Goal: Information Seeking & Learning: Learn about a topic

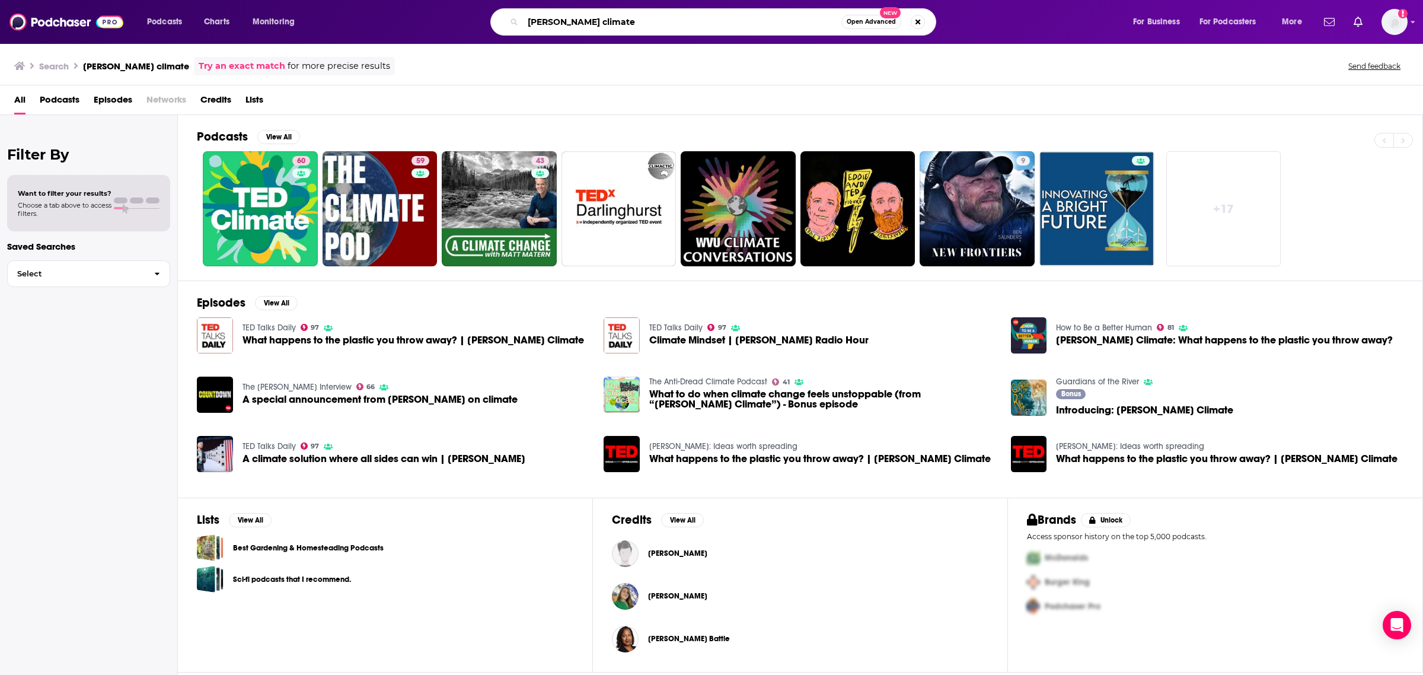
click at [584, 13] on input "[PERSON_NAME] climate" at bounding box center [682, 21] width 318 height 19
type input "overheard at nat geo"
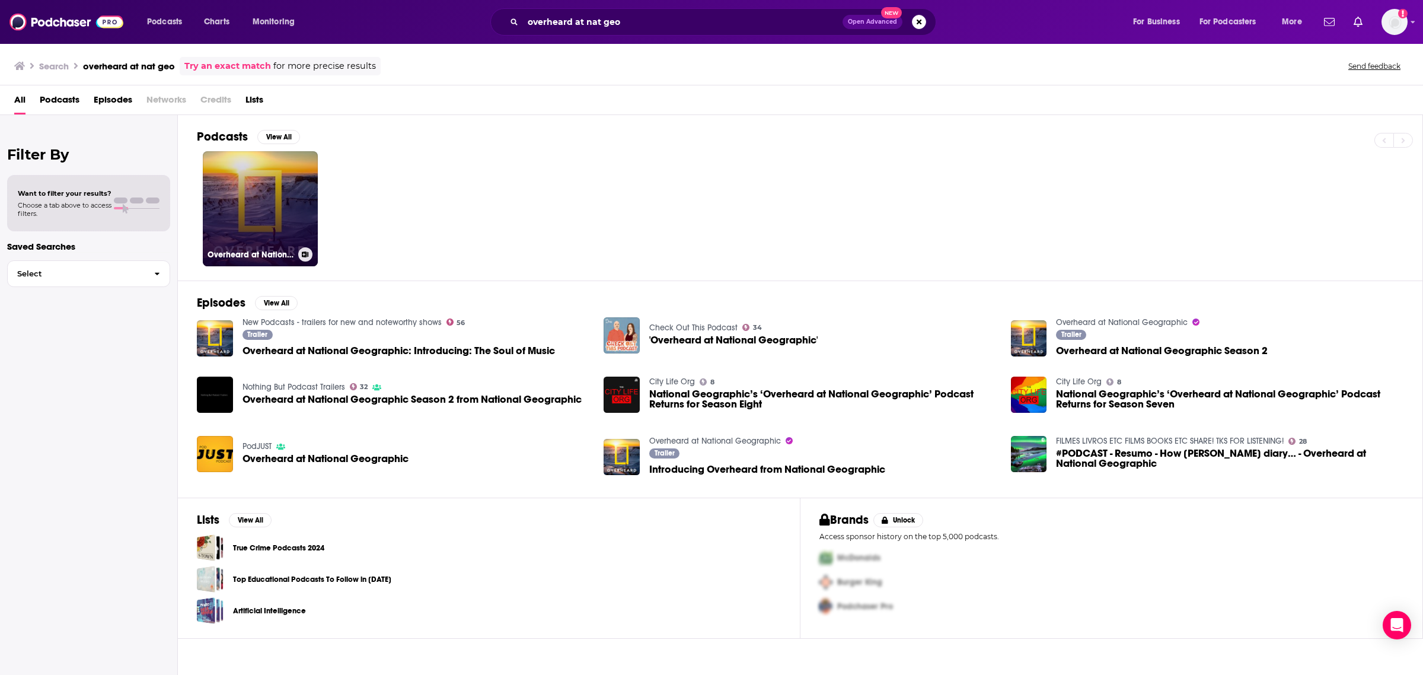
click at [298, 225] on link "Overheard at National Geographic" at bounding box center [260, 208] width 115 height 115
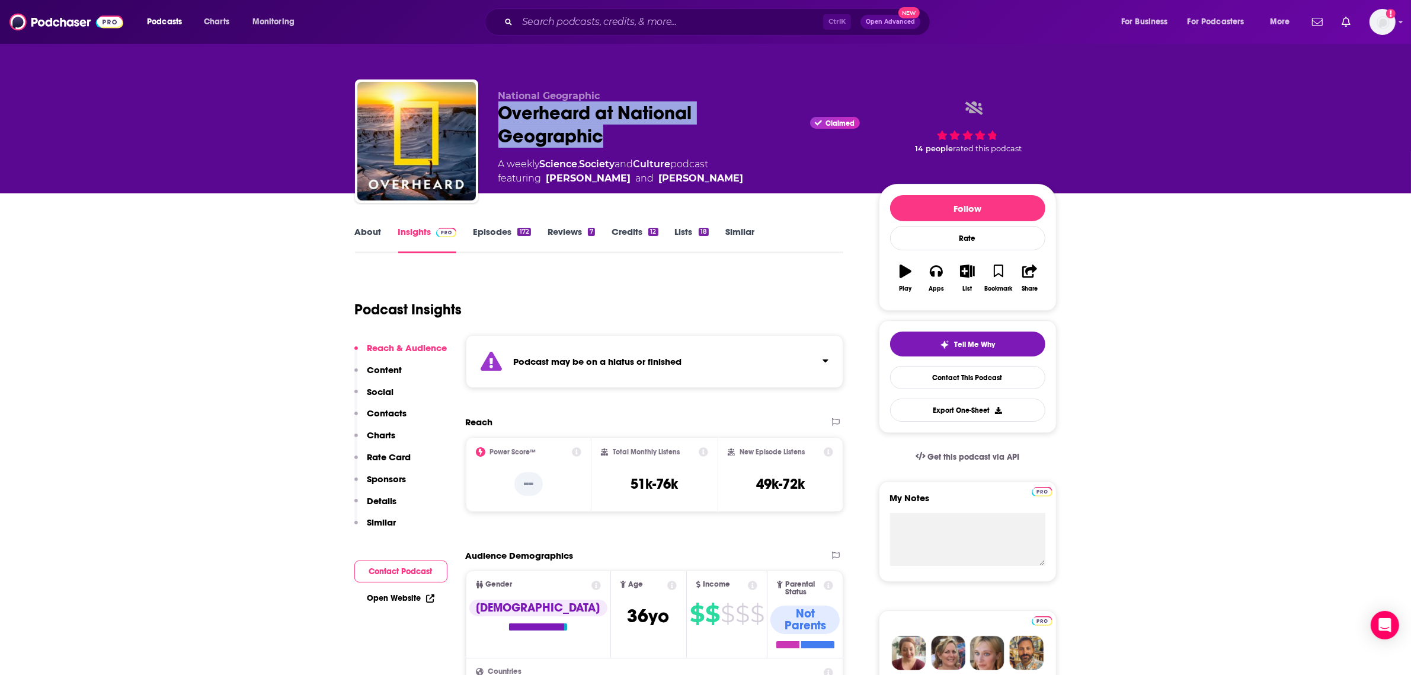
drag, startPoint x: 639, startPoint y: 146, endPoint x: 501, endPoint y: 101, distance: 144.5
click at [501, 101] on div "Overheard at National Geographic Claimed" at bounding box center [679, 124] width 362 height 46
copy h2 "Overheard at National Geographic"
click at [633, 4] on div "Podcasts Charts Monitoring Ctrl K Open Advanced New For Business For Podcasters…" at bounding box center [705, 22] width 1411 height 44
drag, startPoint x: 634, startPoint y: 4, endPoint x: 635, endPoint y: 15, distance: 10.7
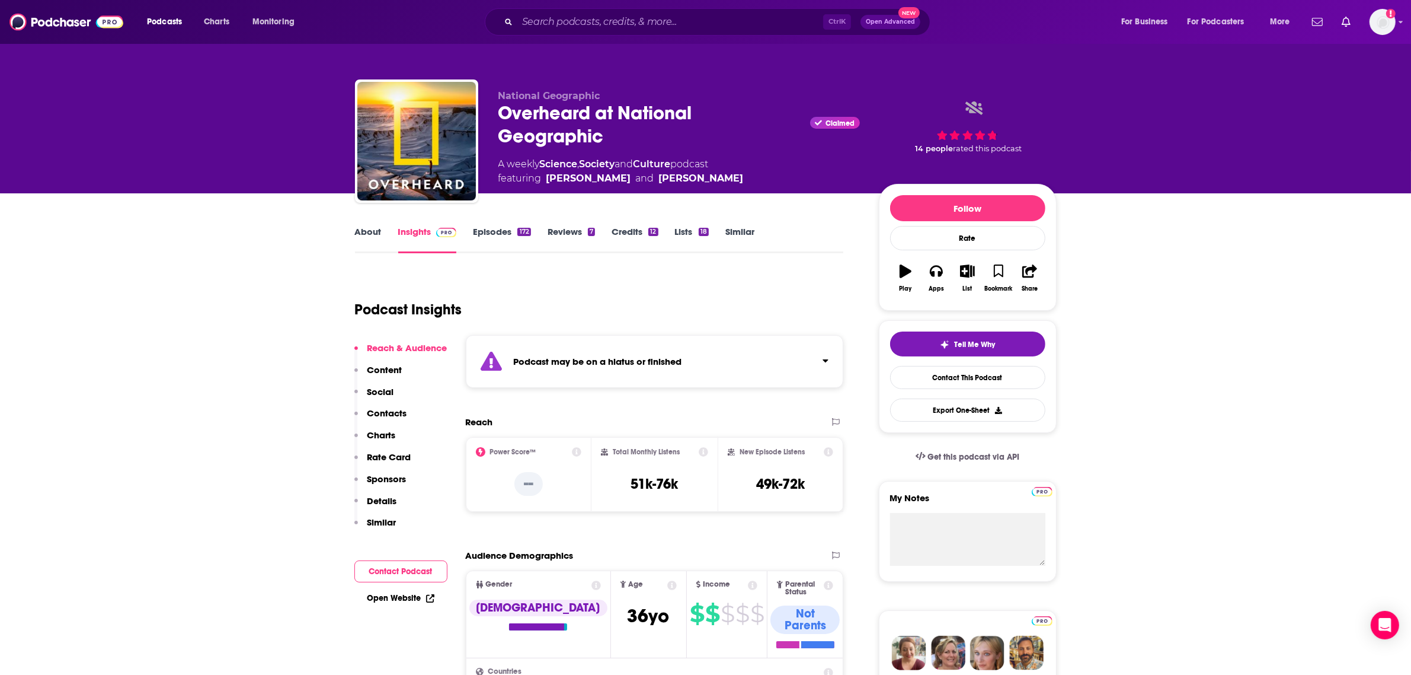
click at [636, 9] on div "Podcasts Charts Monitoring Ctrl K Open Advanced New For Business For Podcasters…" at bounding box center [705, 22] width 1411 height 44
click at [635, 17] on input "Search podcasts, credits, & more..." at bounding box center [670, 21] width 306 height 19
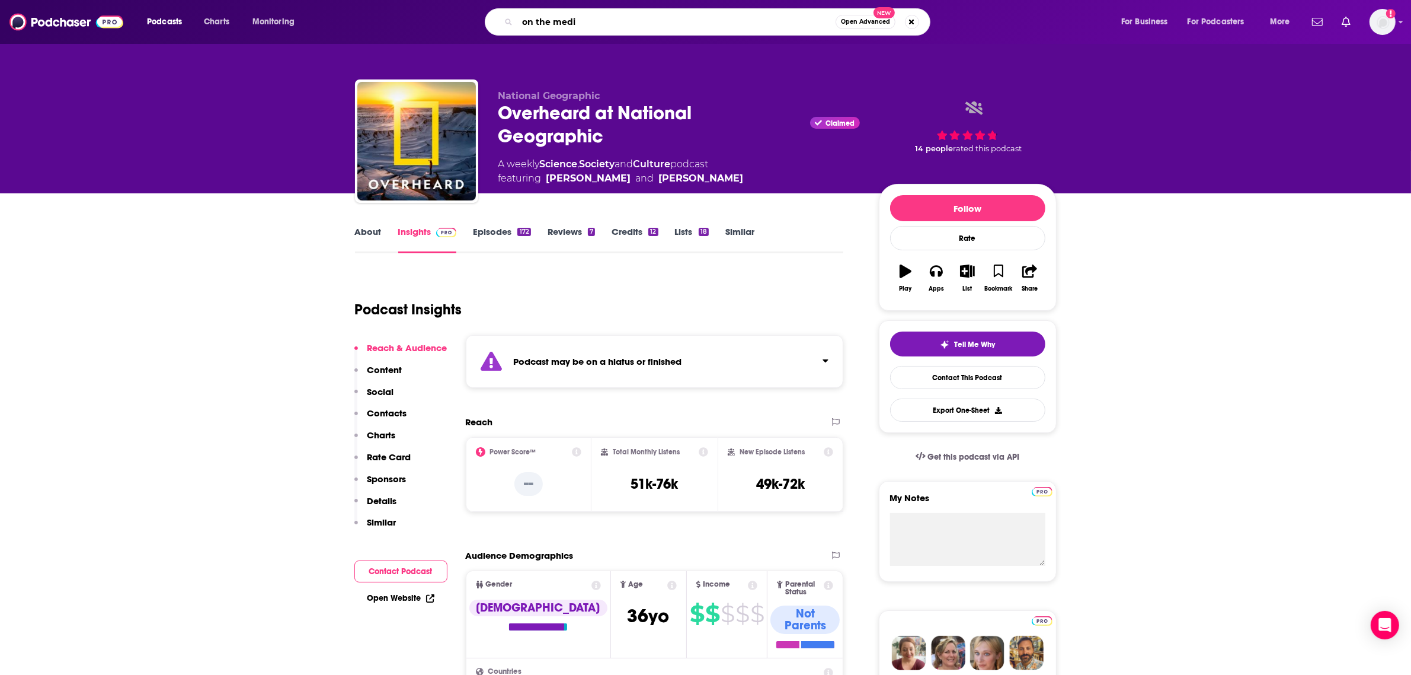
type input "on the media"
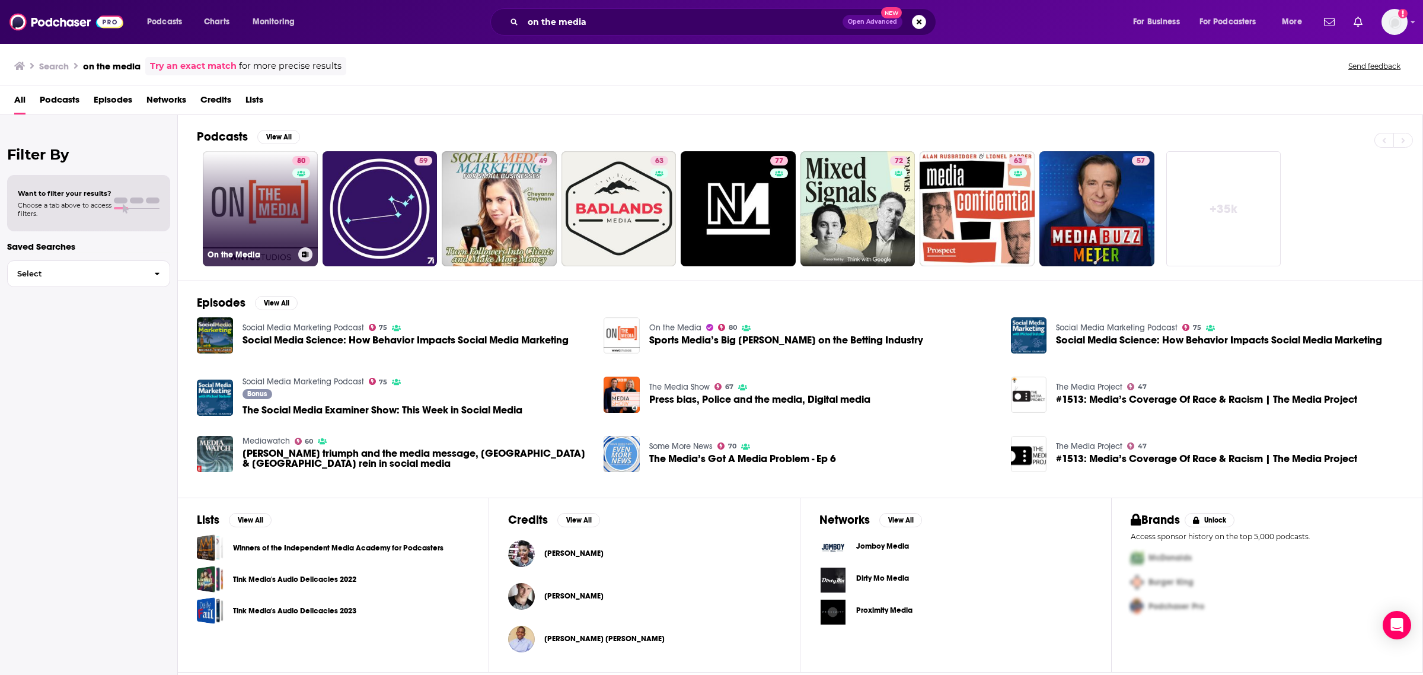
click at [264, 214] on link "80 On the Media" at bounding box center [260, 208] width 115 height 115
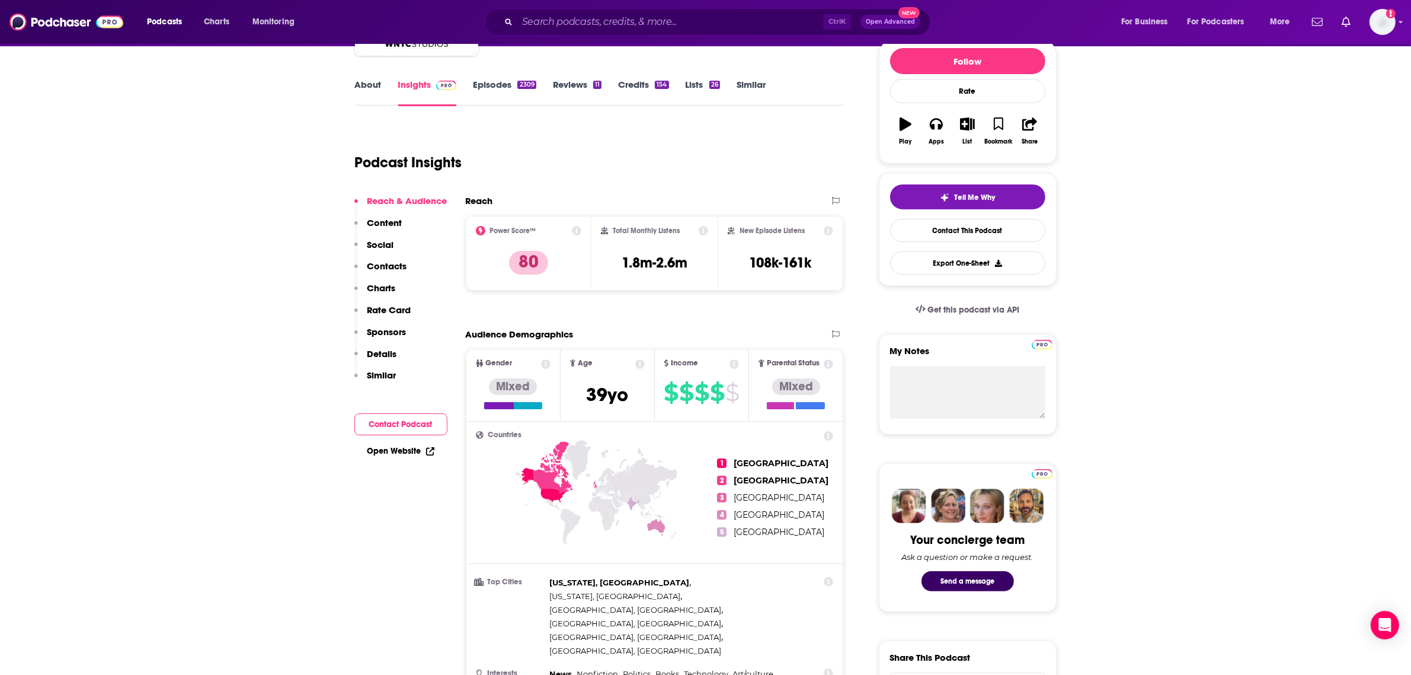
scroll to position [148, 0]
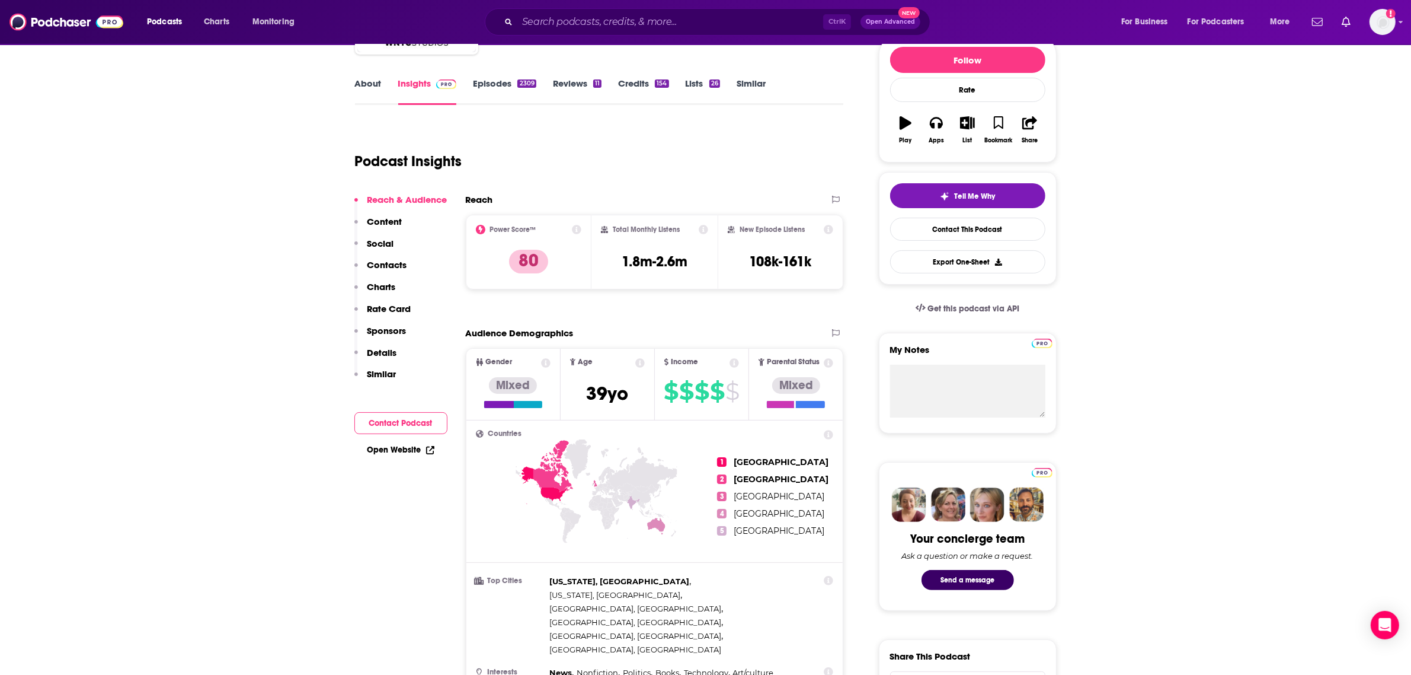
click at [407, 212] on button "Reach & Audience" at bounding box center [400, 205] width 93 height 22
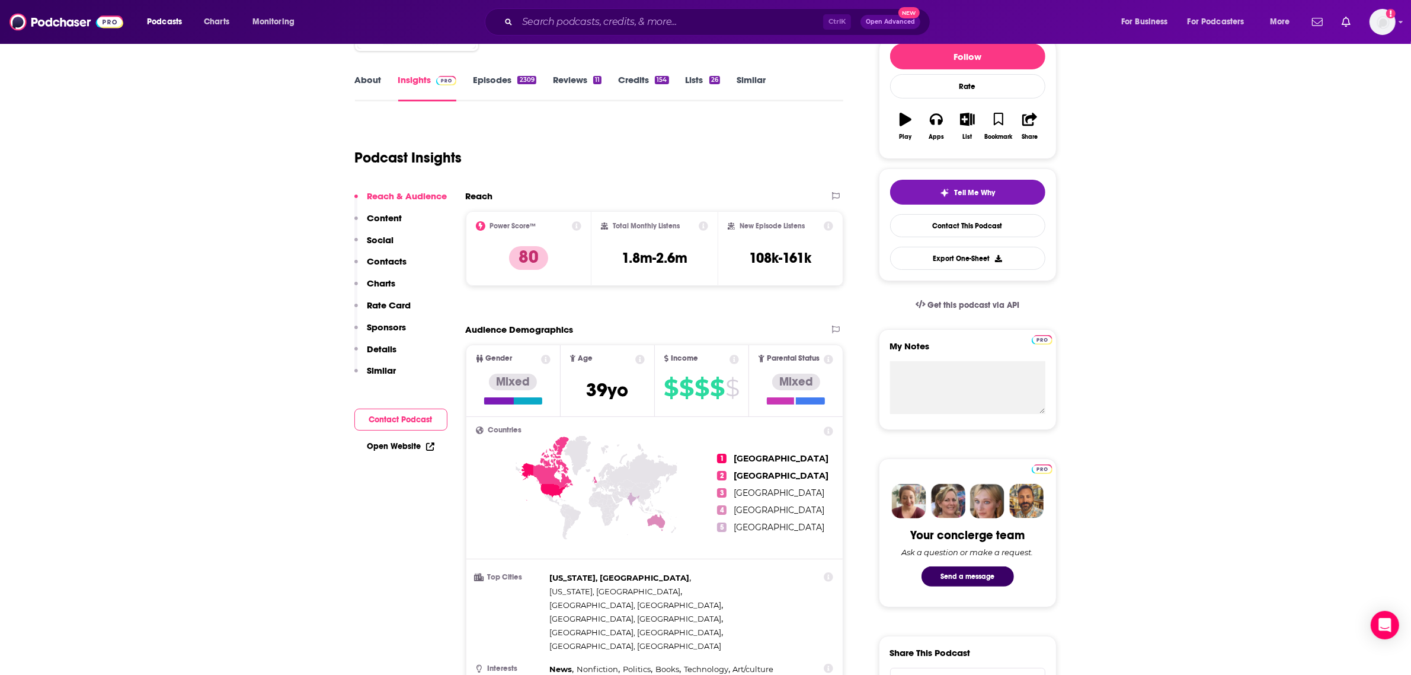
scroll to position [0, 0]
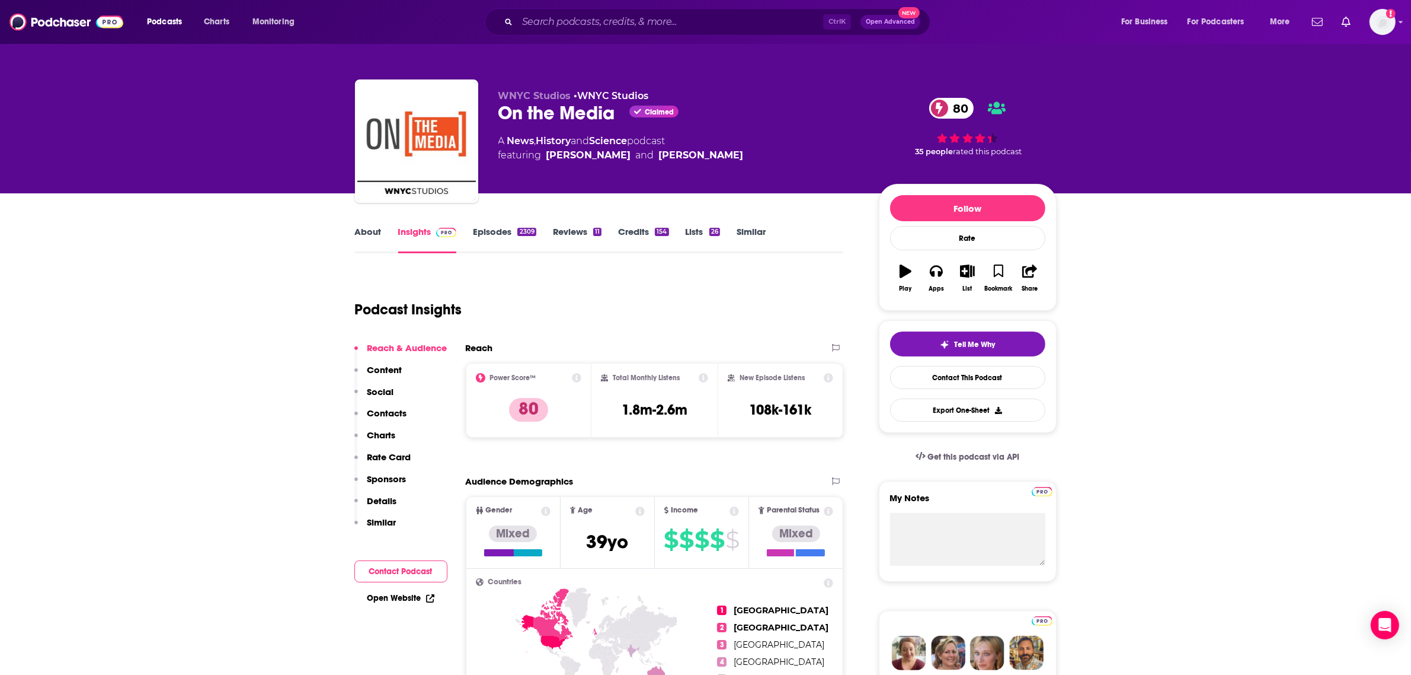
click at [611, 108] on div "On the Media Claimed 80" at bounding box center [679, 112] width 362 height 23
drag, startPoint x: 611, startPoint y: 108, endPoint x: 605, endPoint y: 117, distance: 10.4
click at [608, 113] on div "On the Media Claimed 80" at bounding box center [679, 112] width 362 height 23
click at [605, 117] on div "On the Media Claimed 80" at bounding box center [679, 112] width 362 height 23
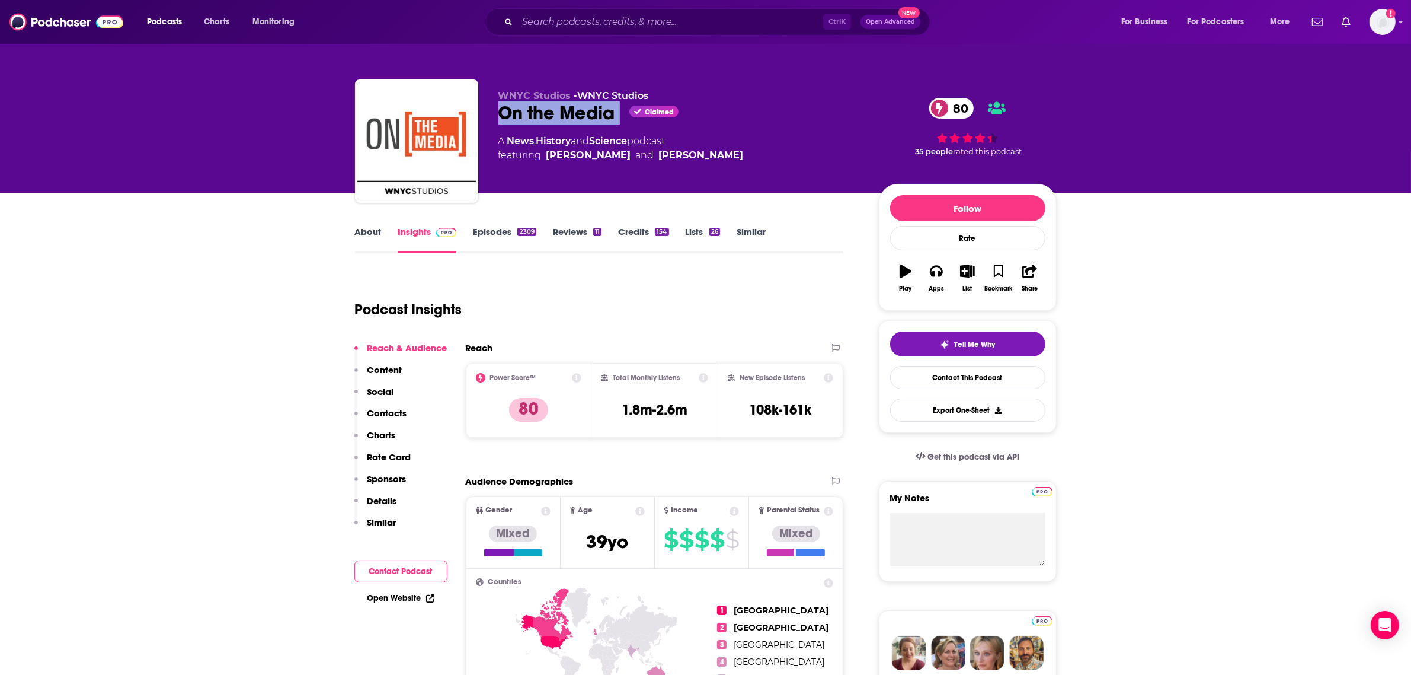
click at [605, 117] on div "On the Media Claimed 80" at bounding box center [679, 112] width 362 height 23
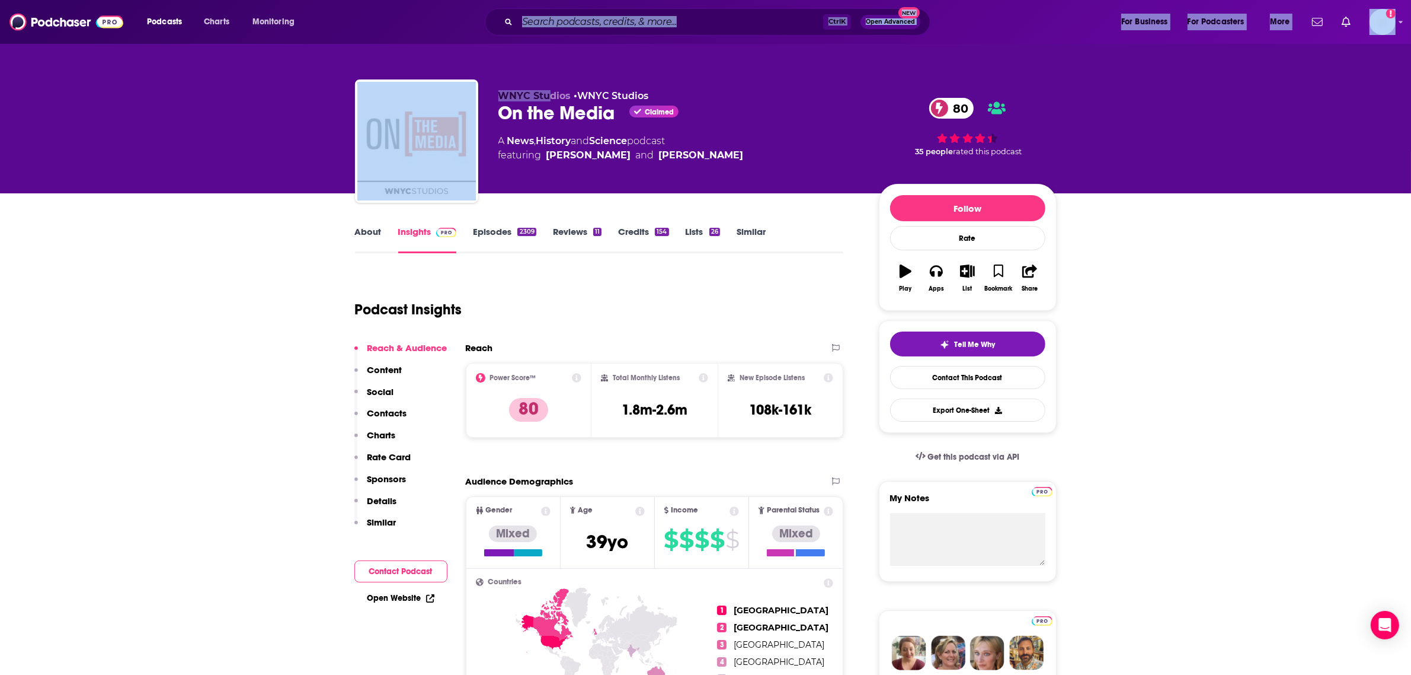
click at [552, 28] on input "Search podcasts, credits, & more..." at bounding box center [670, 21] width 306 height 19
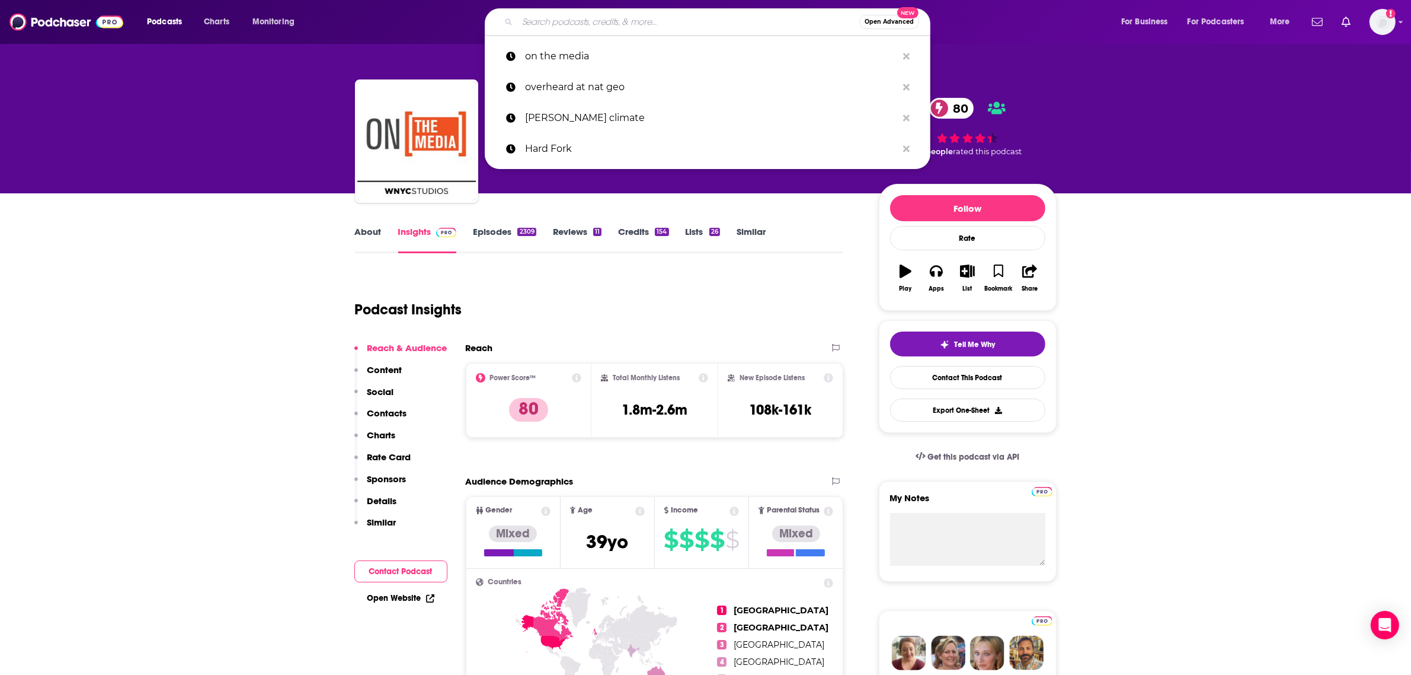
click at [552, 28] on input "Search podcasts, credits, & more..." at bounding box center [688, 21] width 342 height 19
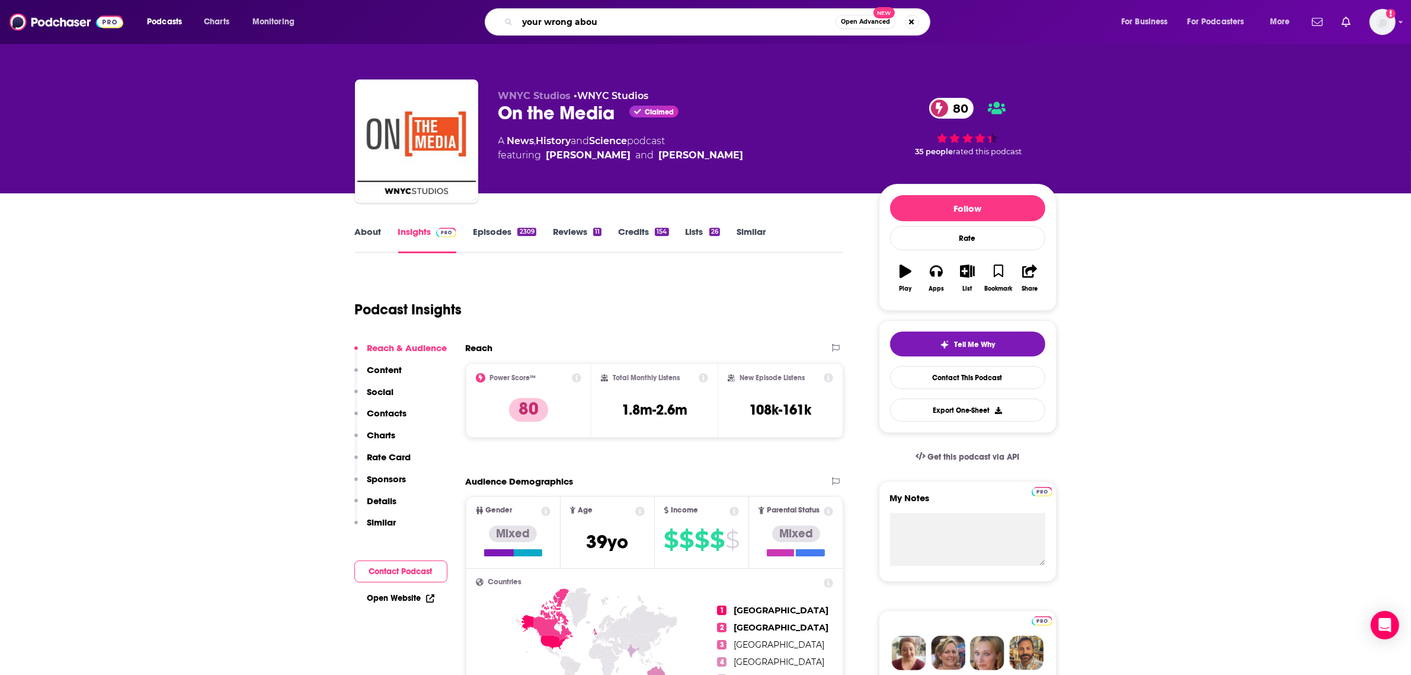
type input "your wrong about"
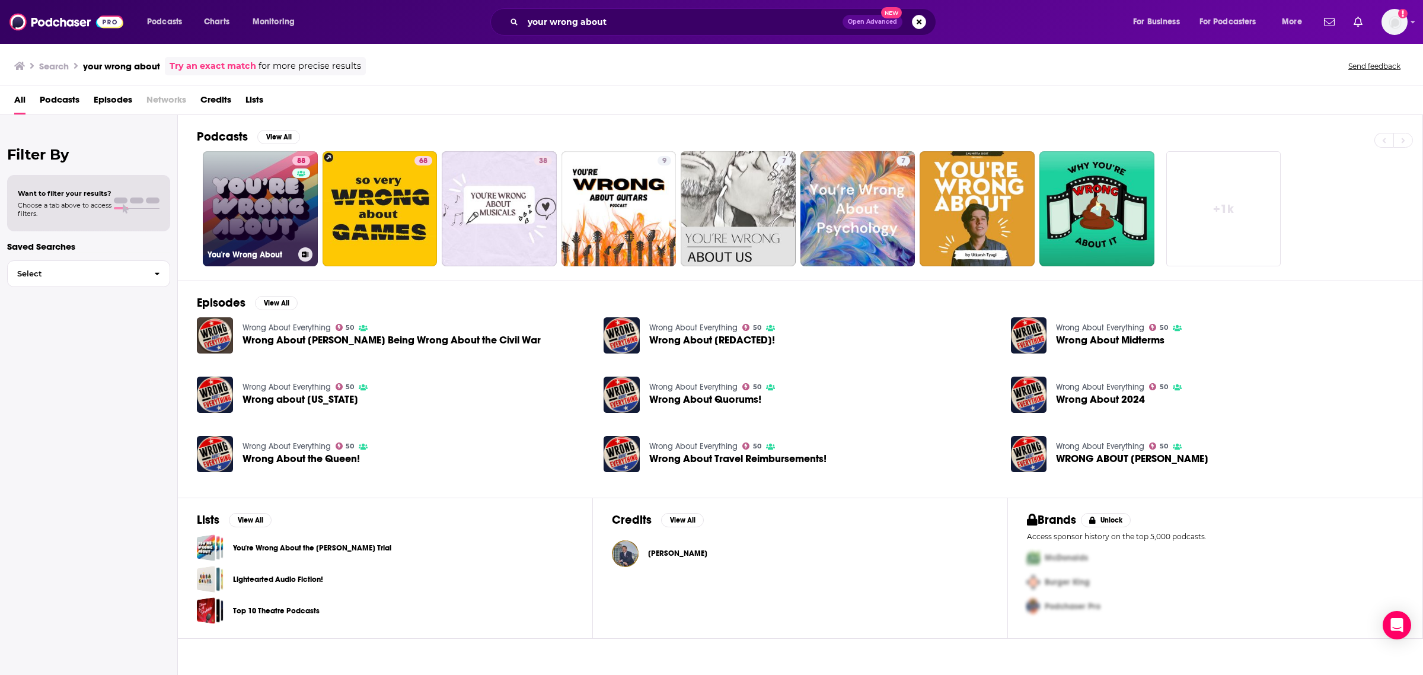
click at [280, 199] on link "88 You're Wrong About" at bounding box center [260, 208] width 115 height 115
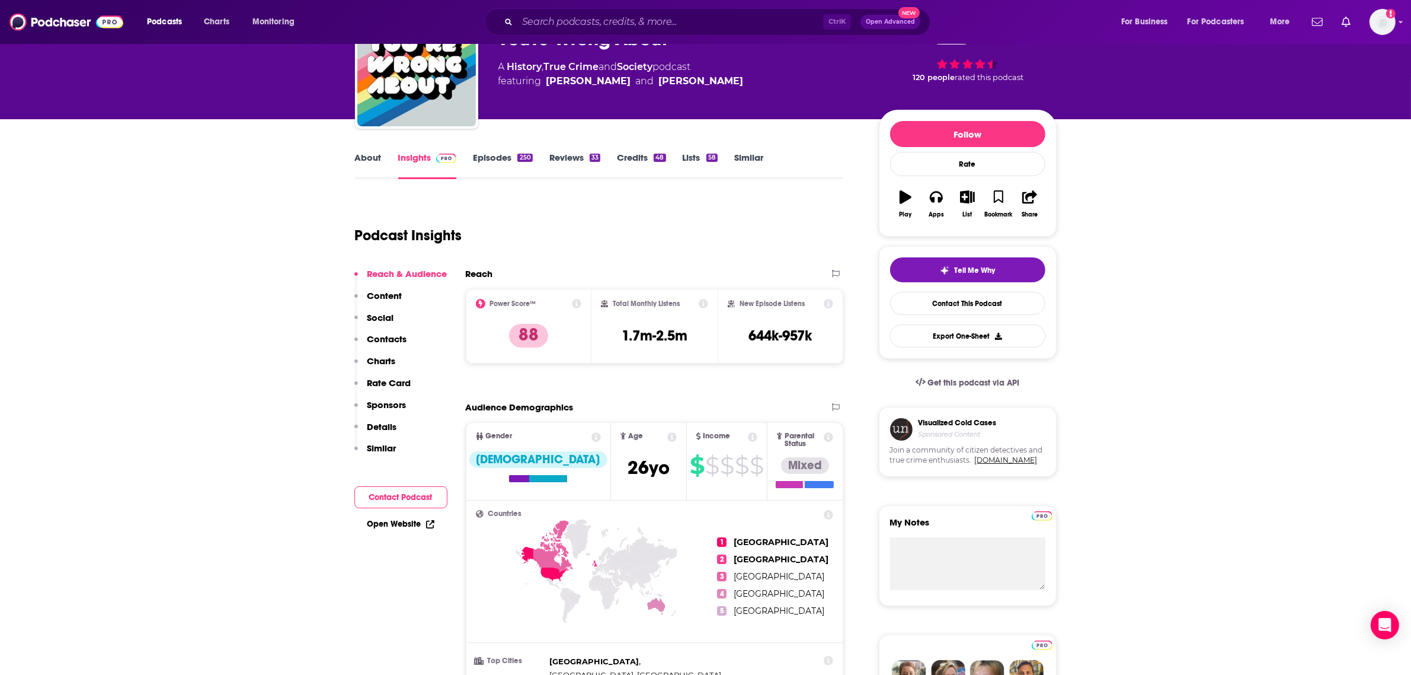
scroll to position [148, 0]
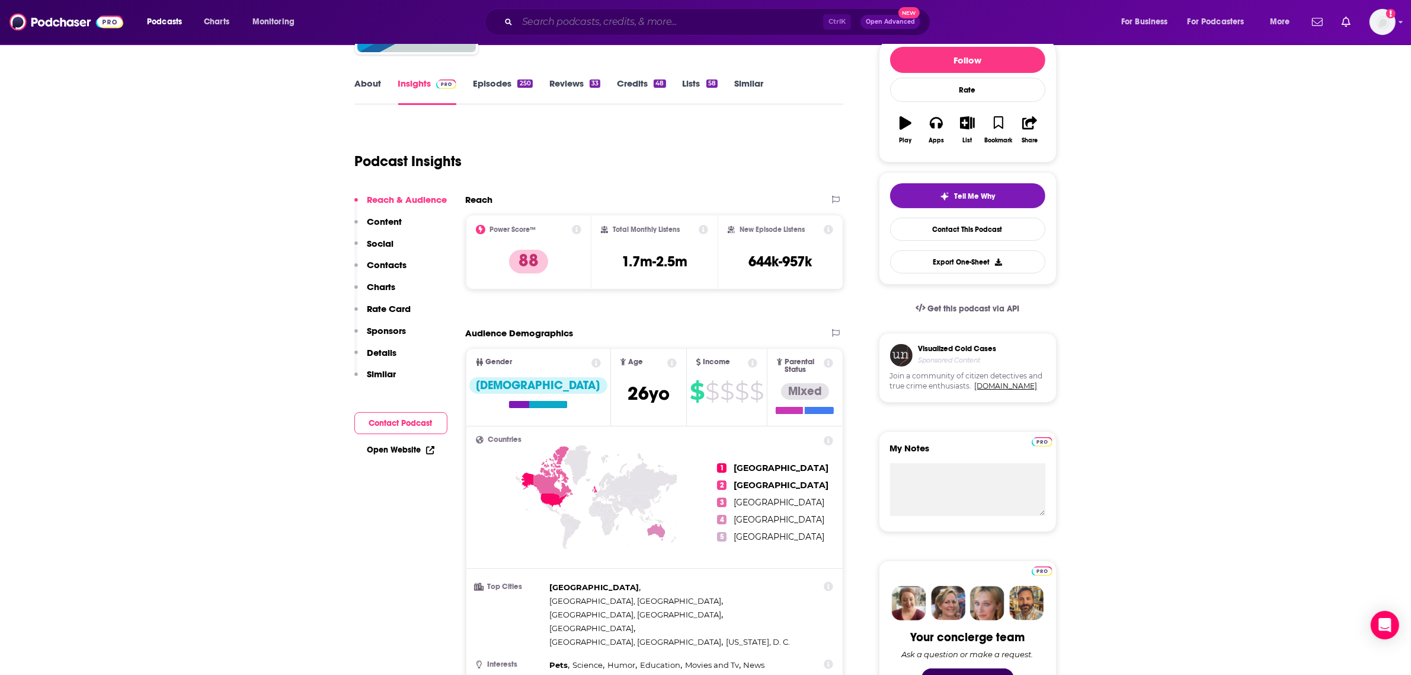
click at [642, 21] on input "Search podcasts, credits, & more..." at bounding box center [670, 21] width 306 height 19
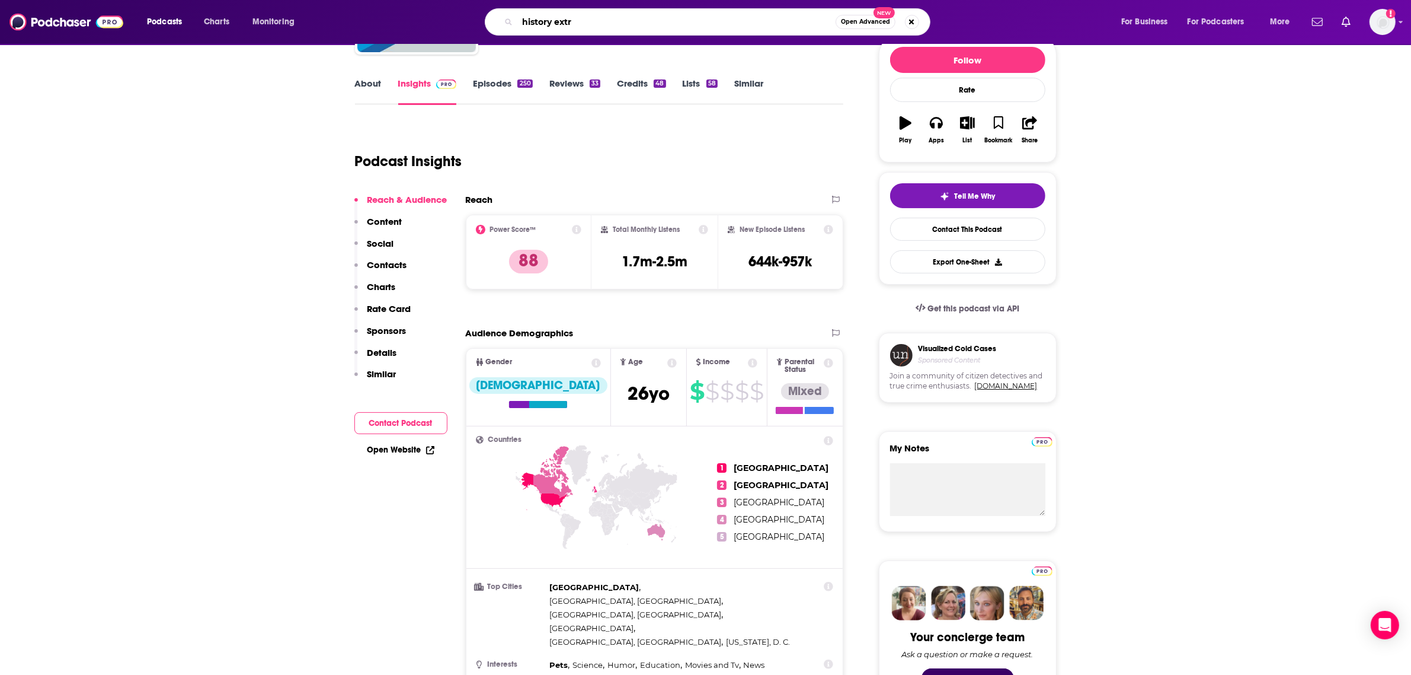
type input "history extra"
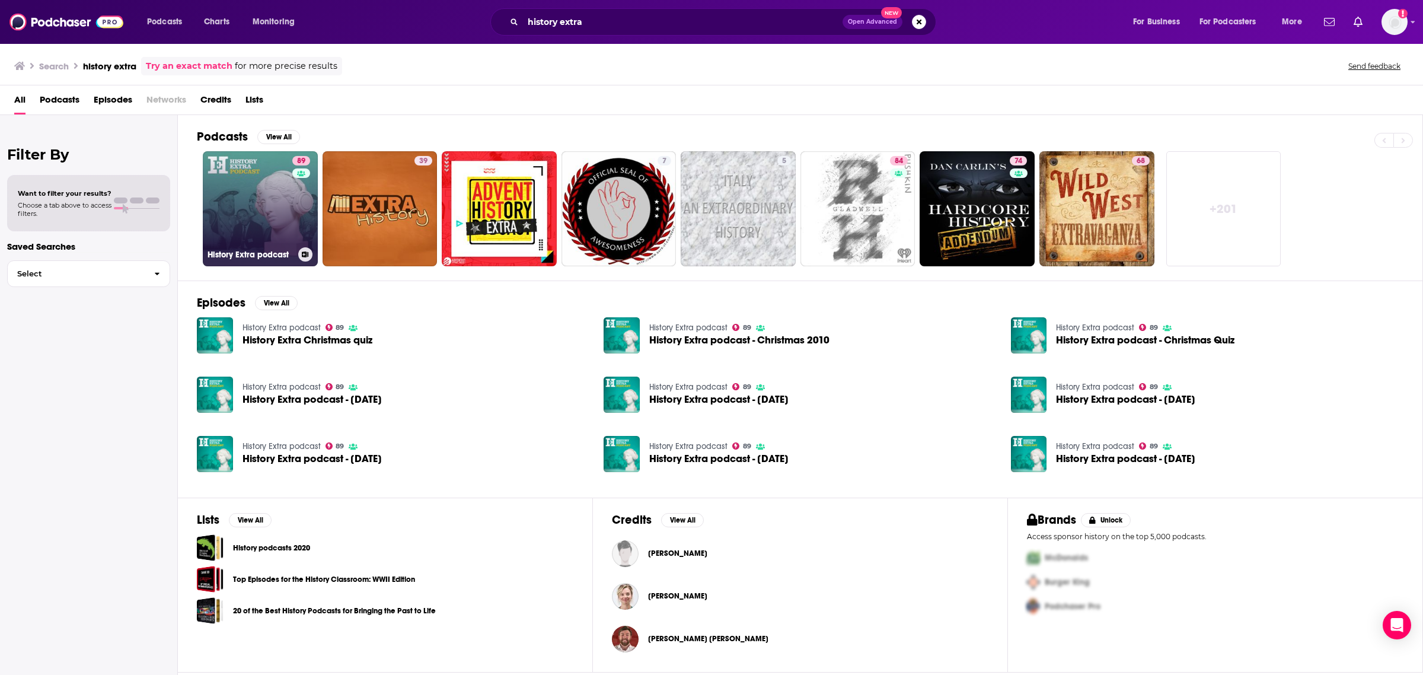
click at [285, 209] on link "89 History Extra podcast" at bounding box center [260, 208] width 115 height 115
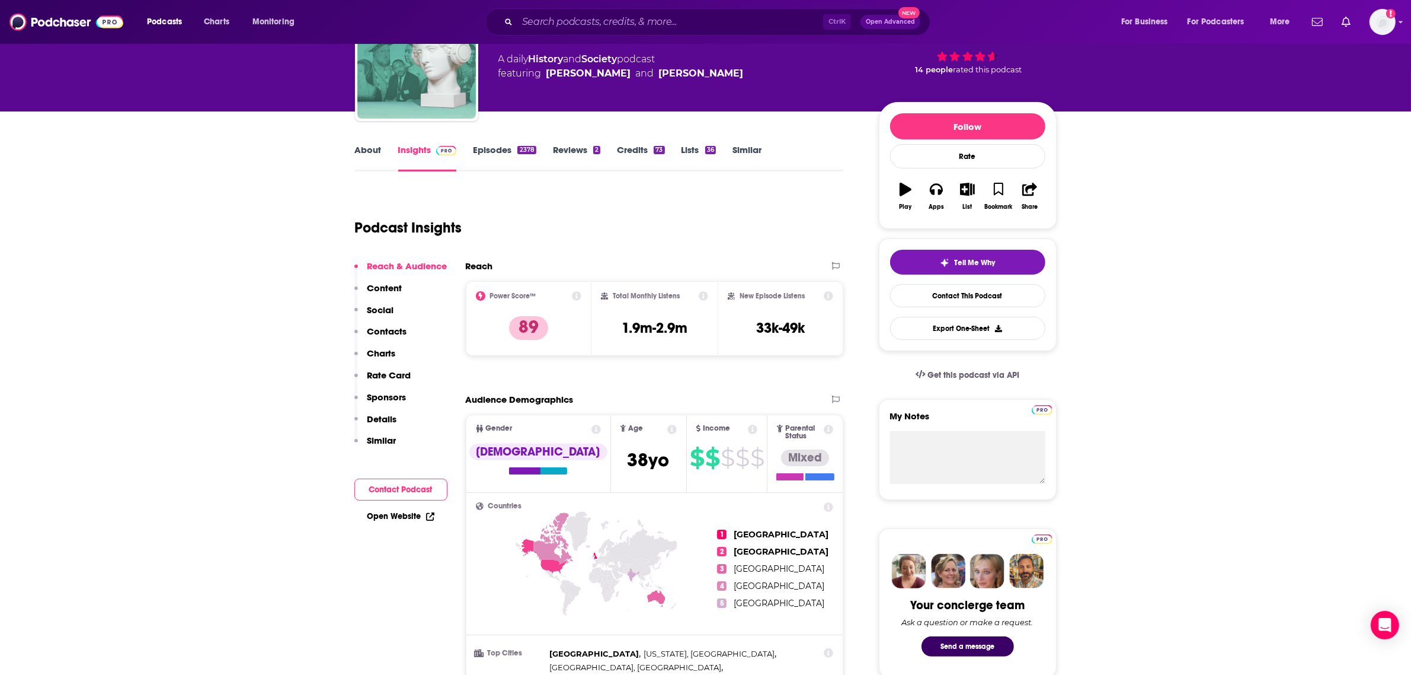
scroll to position [80, 0]
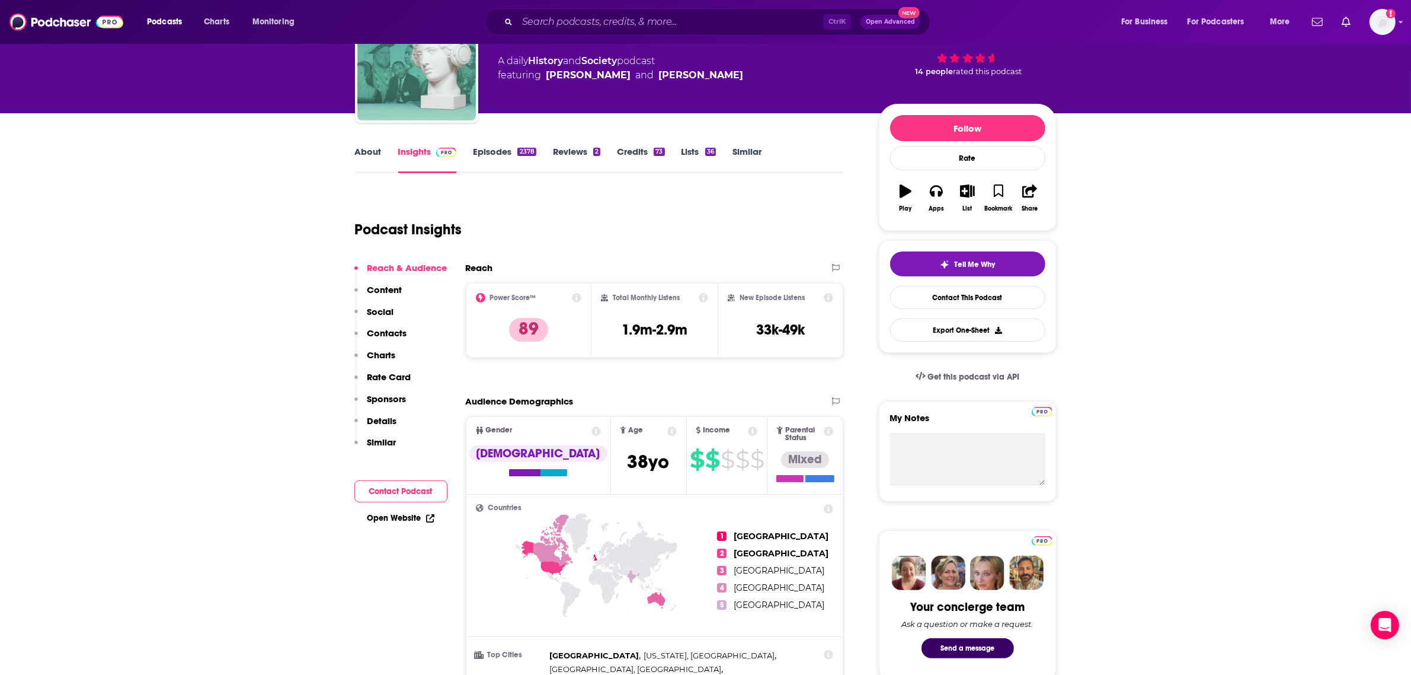
click at [579, 33] on div "Ctrl K Open Advanced New" at bounding box center [708, 21] width 446 height 27
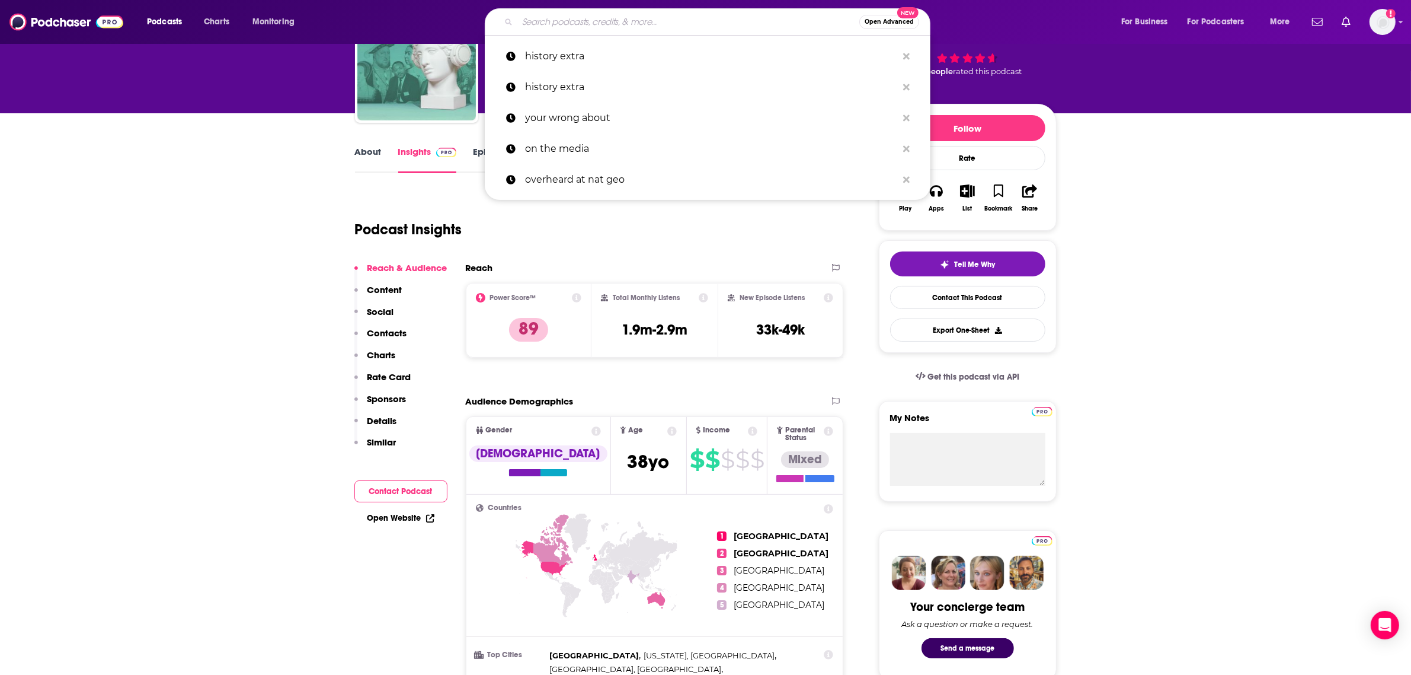
click at [572, 27] on input "Search podcasts, credits, & more..." at bounding box center [688, 21] width 342 height 19
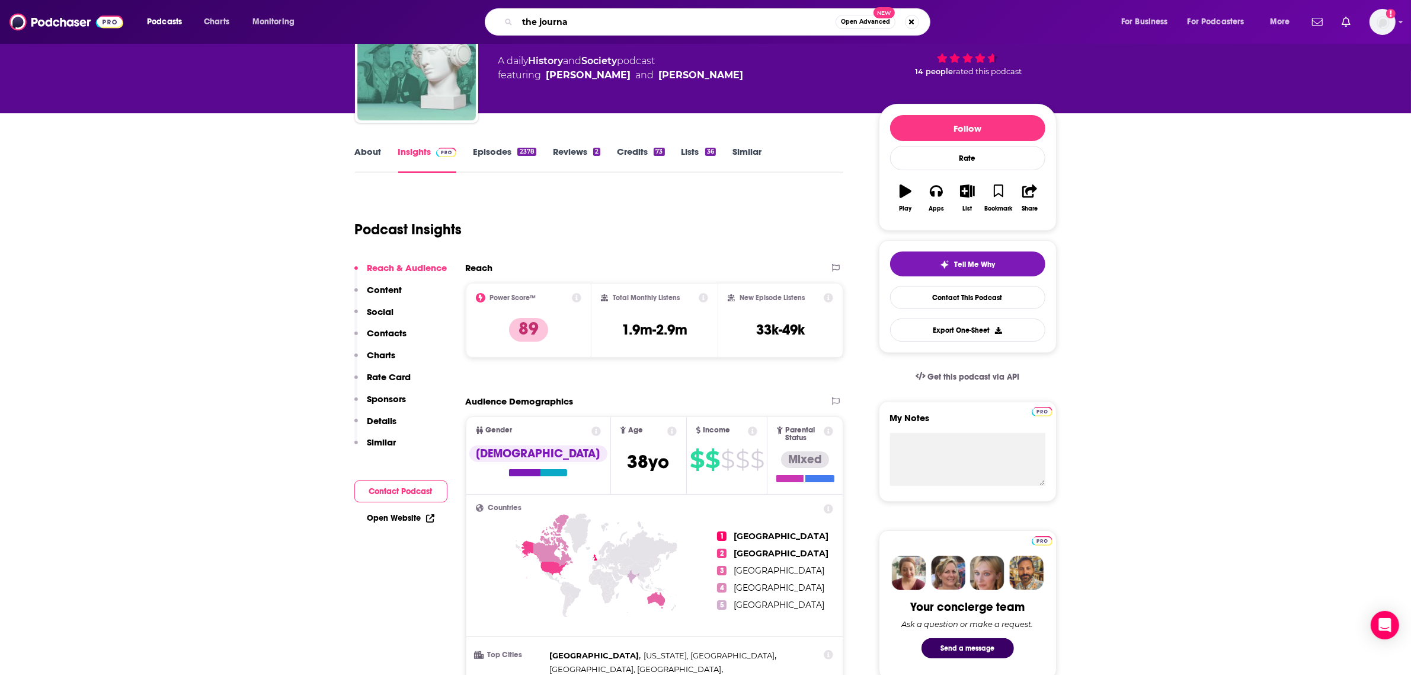
type input "the journal"
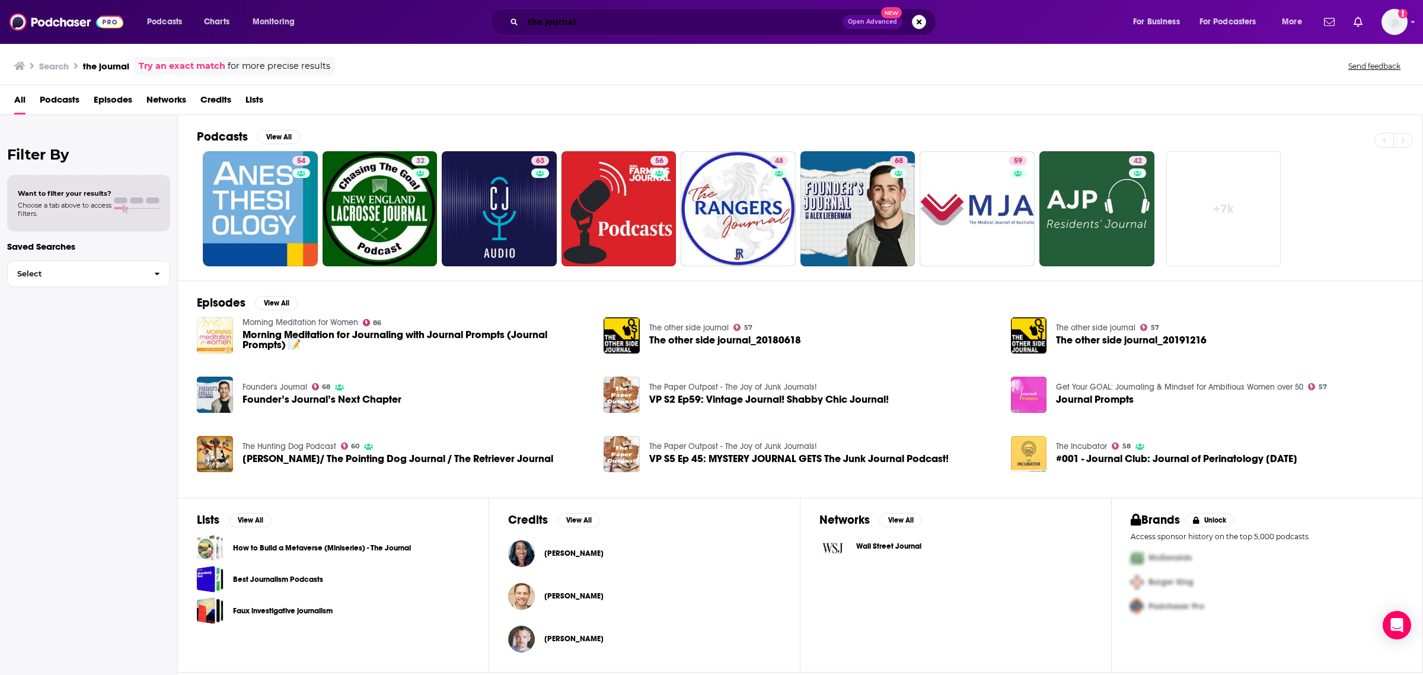
click at [565, 30] on input "the journal" at bounding box center [682, 21] width 319 height 19
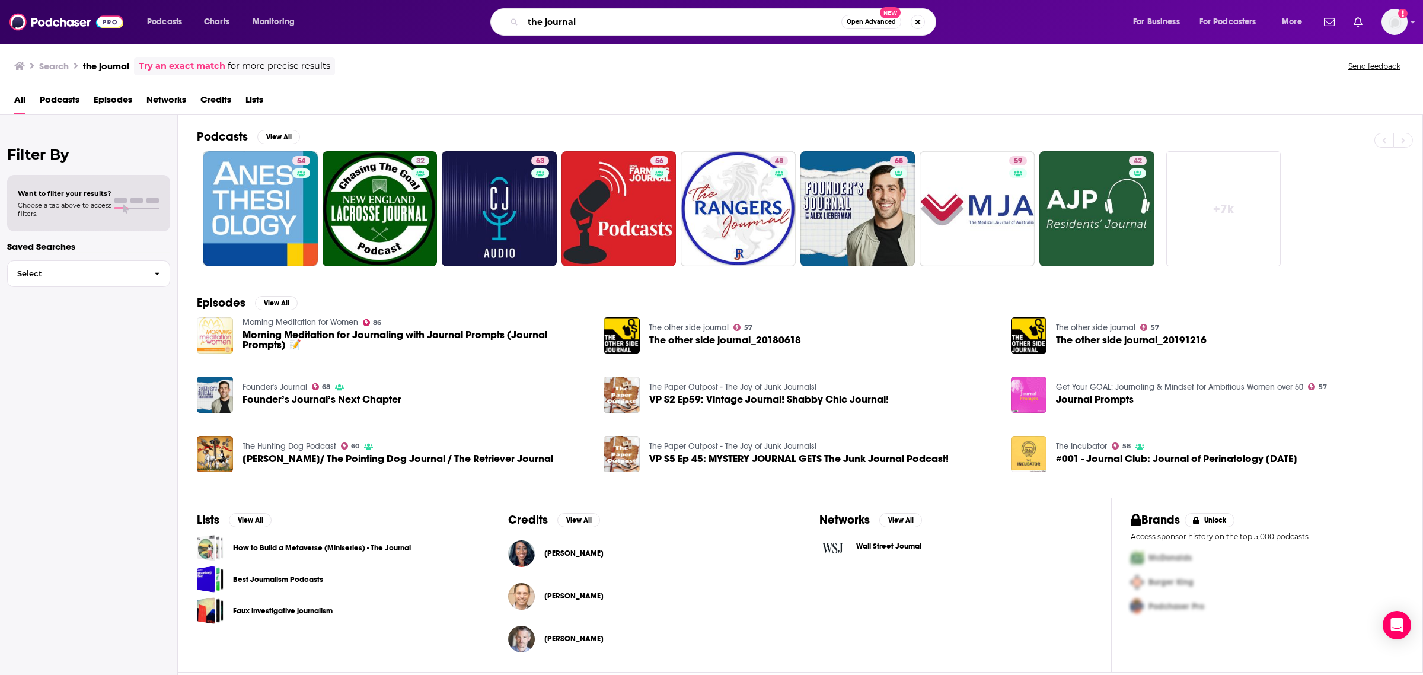
click at [565, 30] on input "the journal" at bounding box center [682, 21] width 318 height 19
type input "science vs"
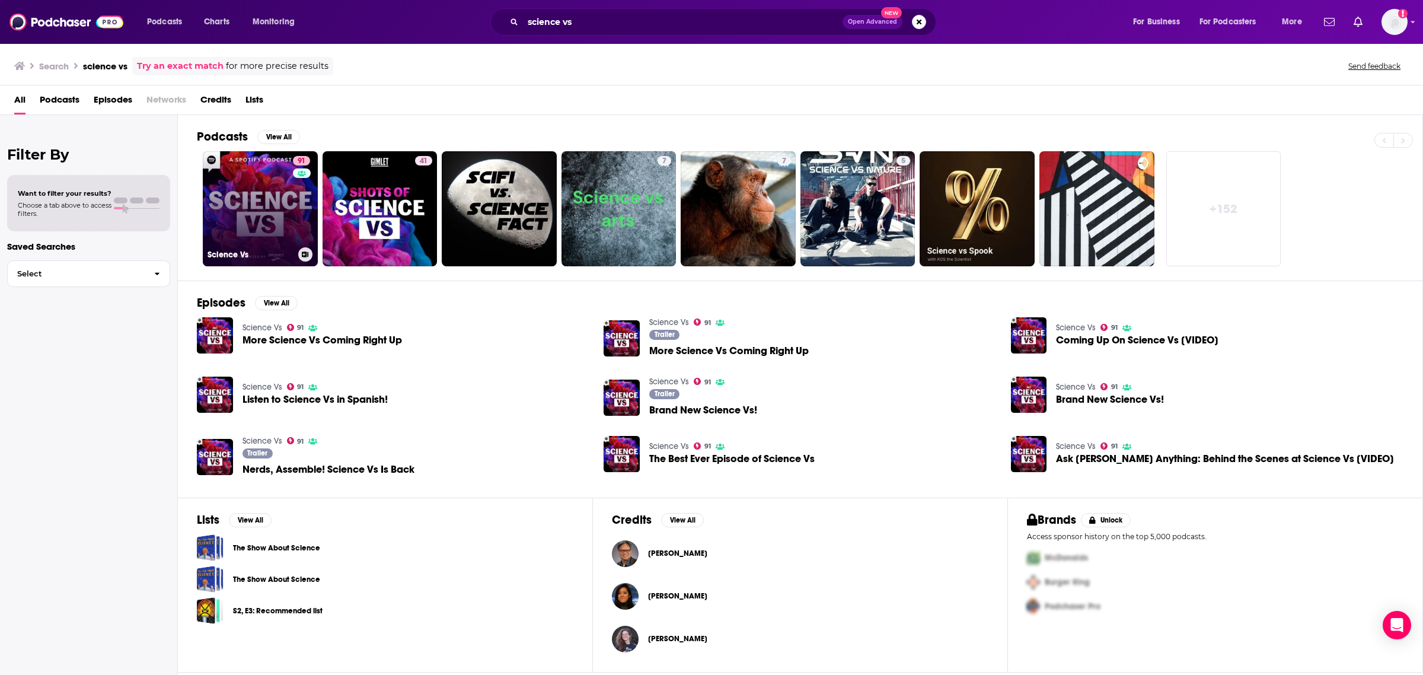
click at [274, 185] on link "91 Science Vs" at bounding box center [260, 208] width 115 height 115
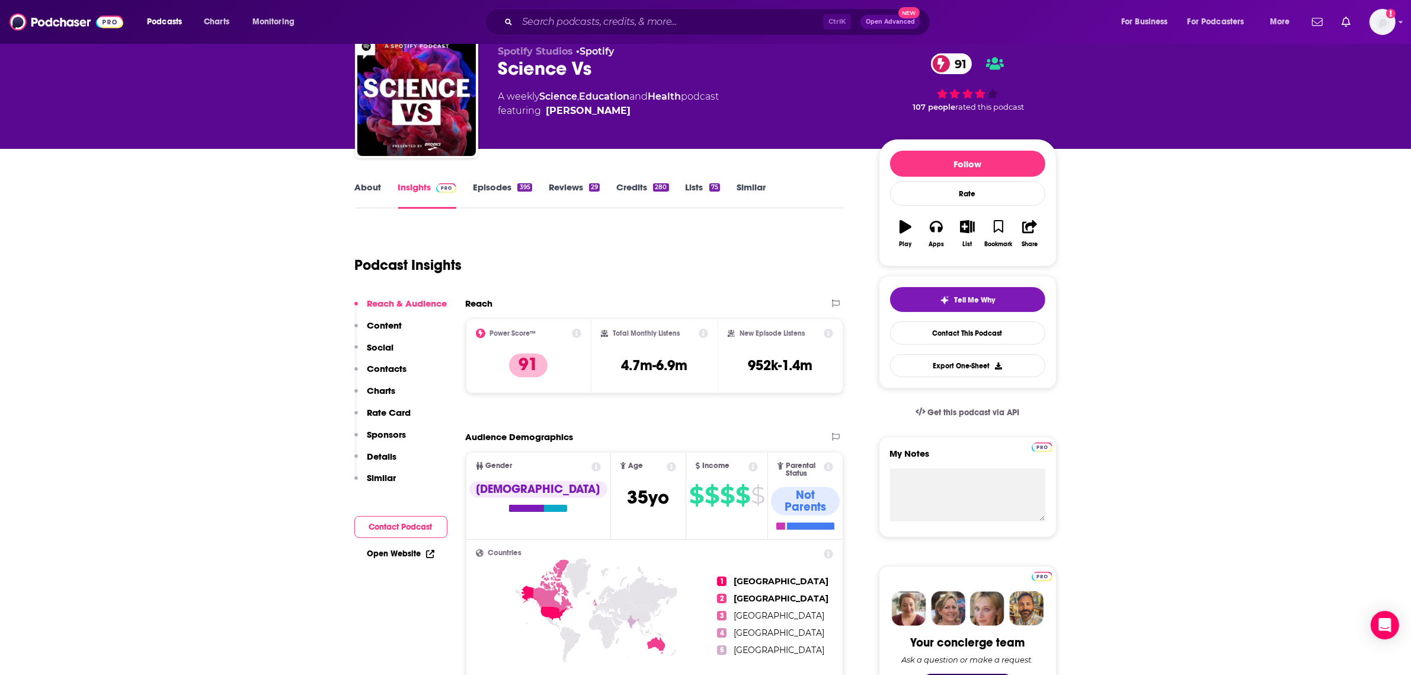
scroll to position [45, 0]
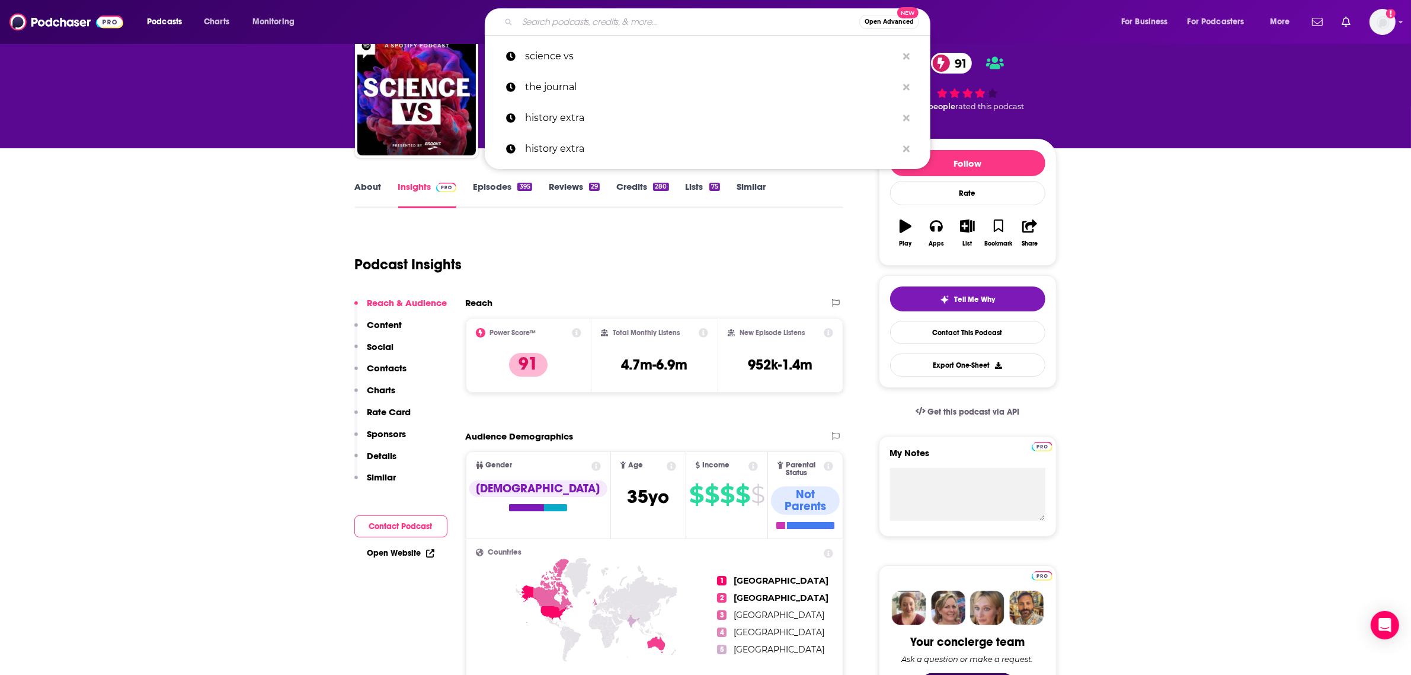
click at [567, 25] on input "Search podcasts, credits, & more..." at bounding box center [688, 21] width 342 height 19
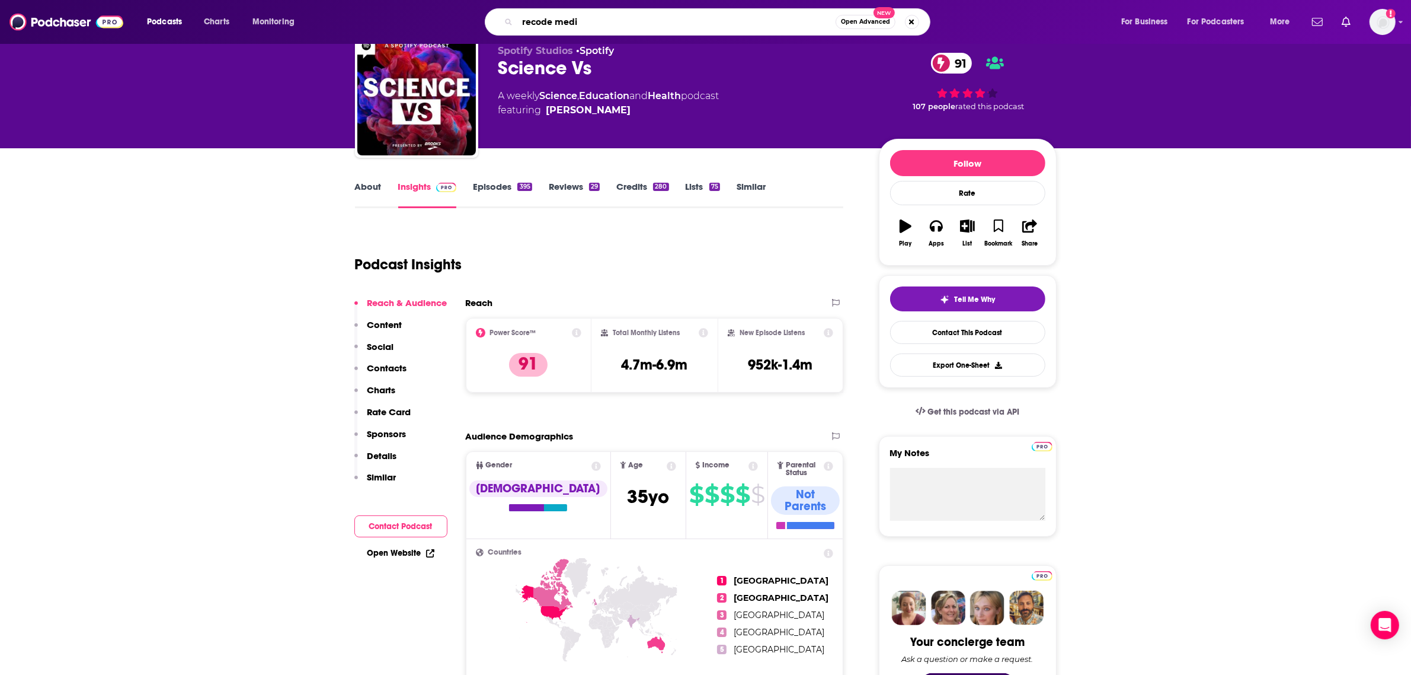
type input "recode media"
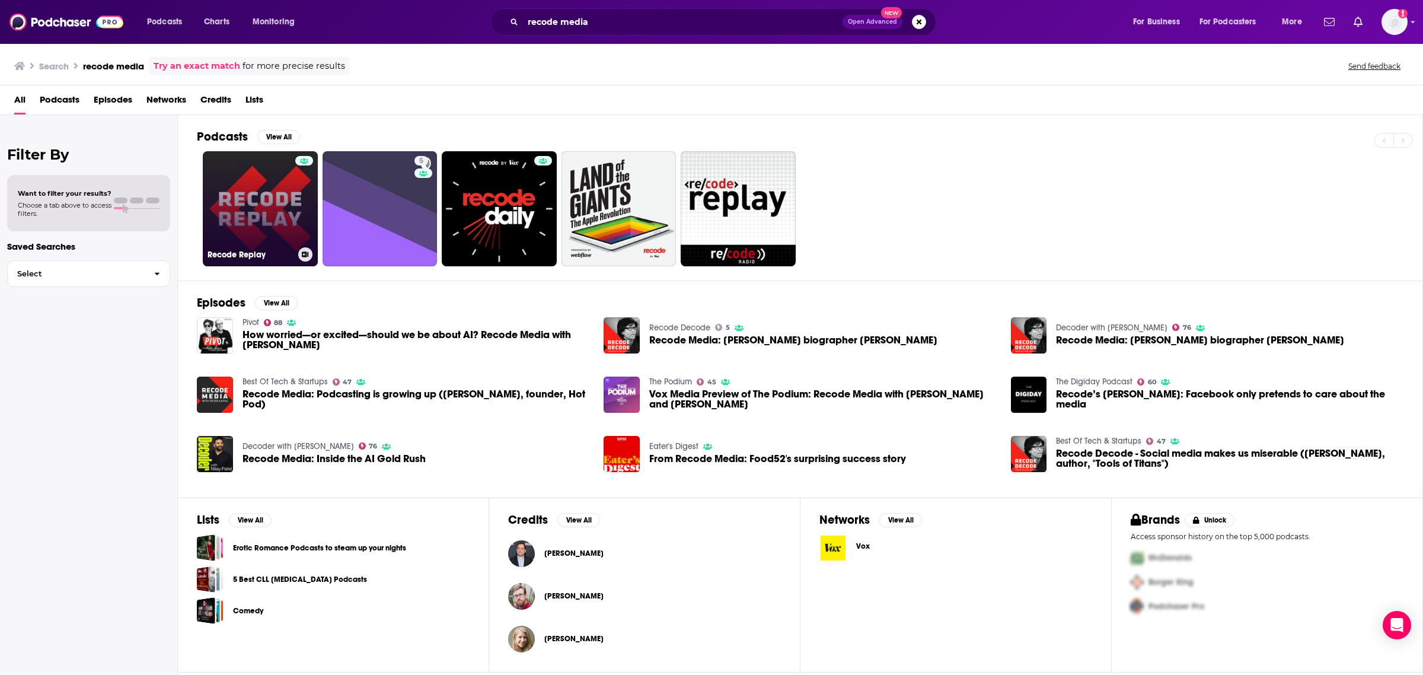
click at [280, 213] on link "Recode Replay" at bounding box center [260, 208] width 115 height 115
click at [622, 25] on input "recode media" at bounding box center [682, 21] width 319 height 19
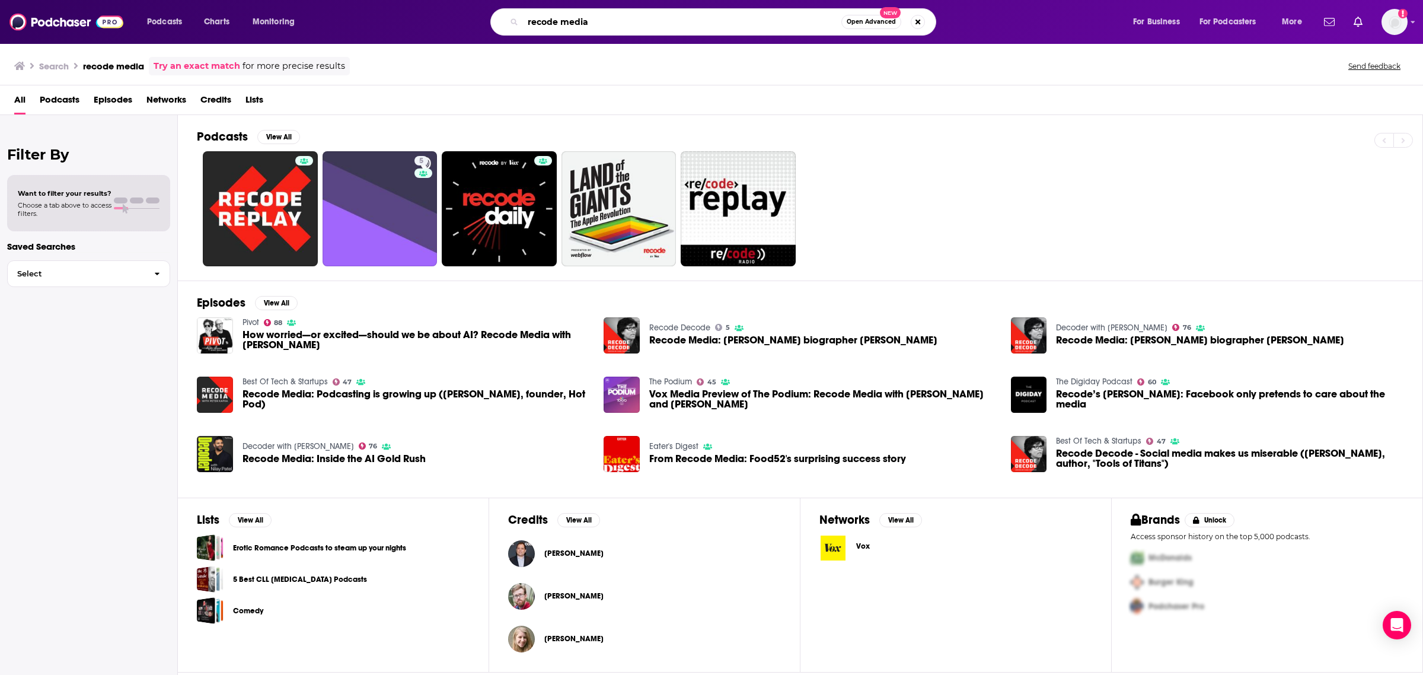
click at [622, 25] on input "recode media" at bounding box center [682, 21] width 318 height 19
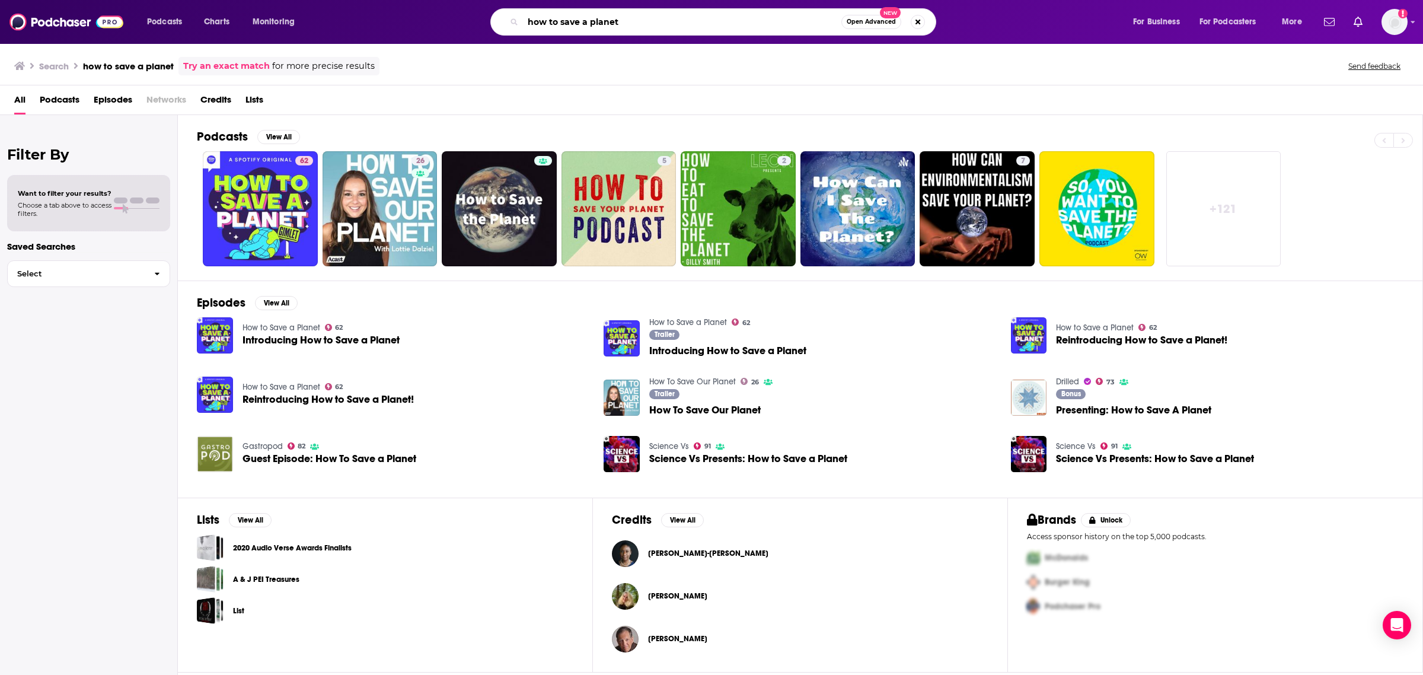
click at [584, 18] on input "how to save a planet" at bounding box center [682, 21] width 318 height 19
paste input "Outrage + Optimism"
type input "Outrage + Optimism"
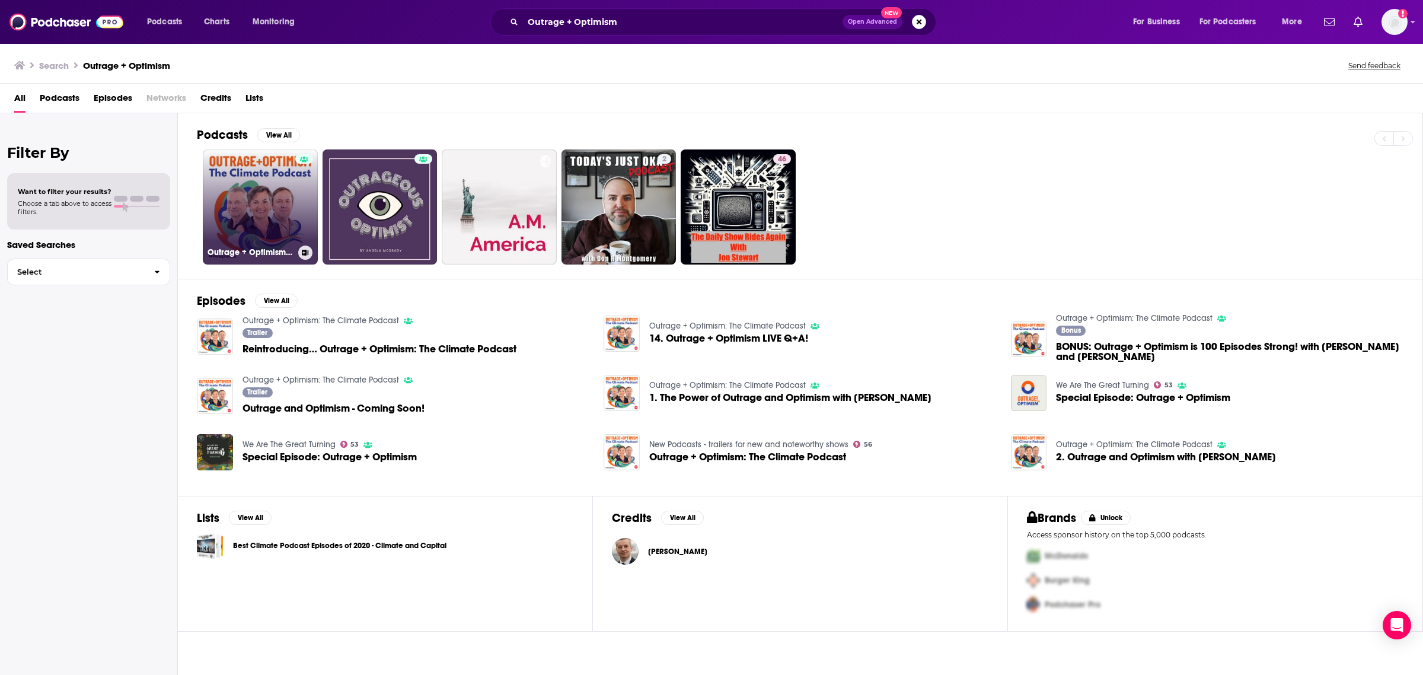
click at [314, 200] on link "Outrage + Optimism: The Climate Podcast" at bounding box center [260, 206] width 115 height 115
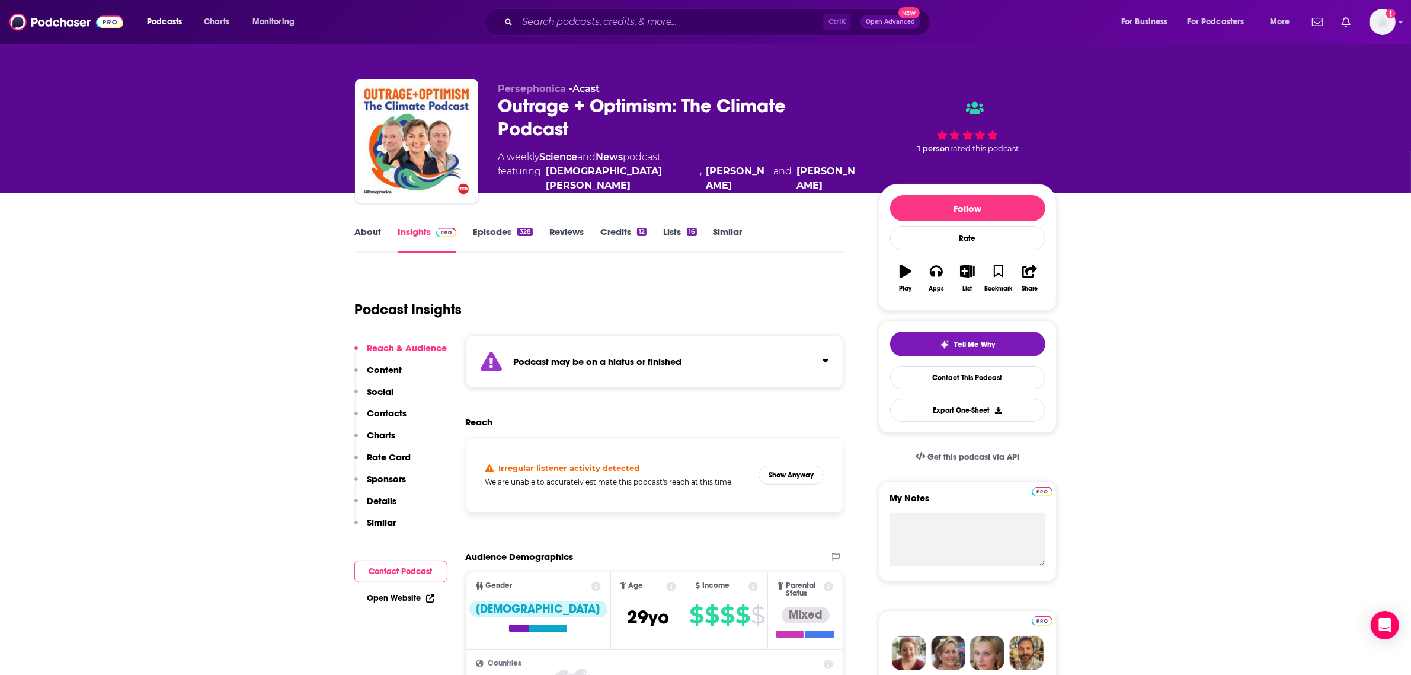
scroll to position [74, 0]
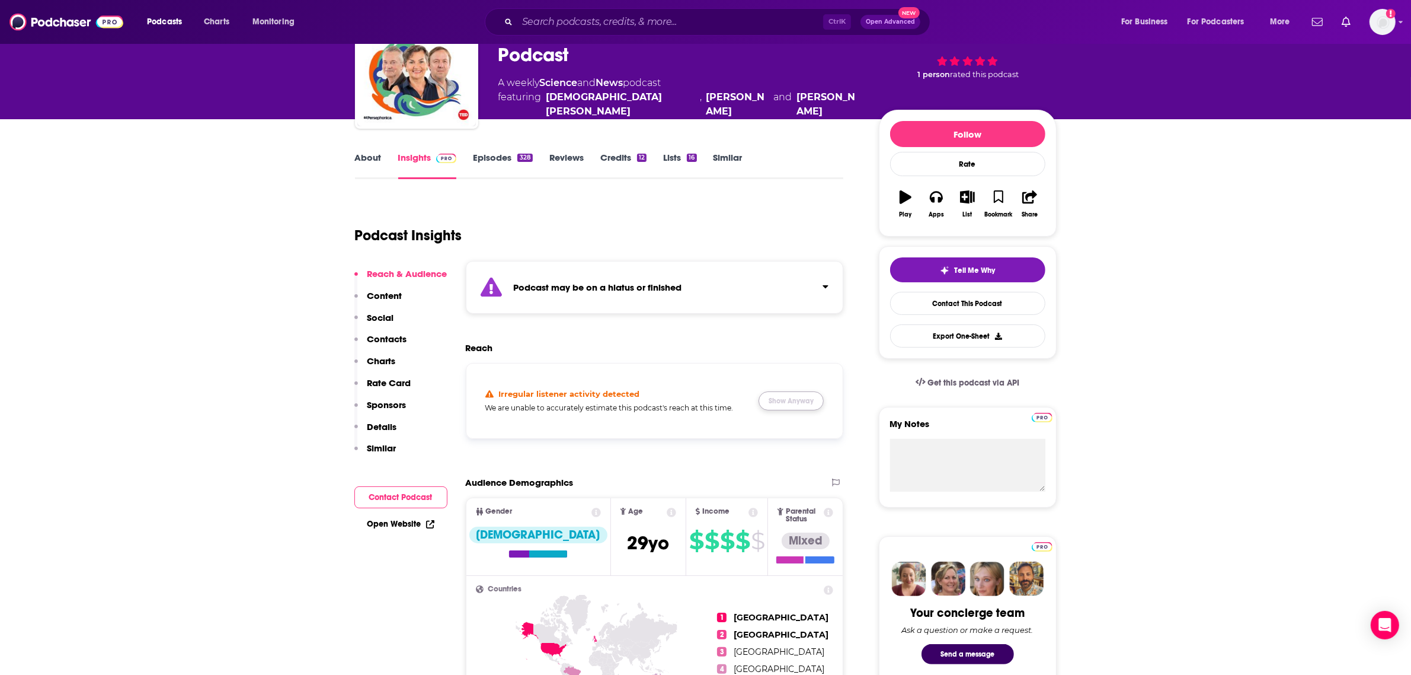
click at [768, 398] on button "Show Anyway" at bounding box center [791, 400] width 65 height 19
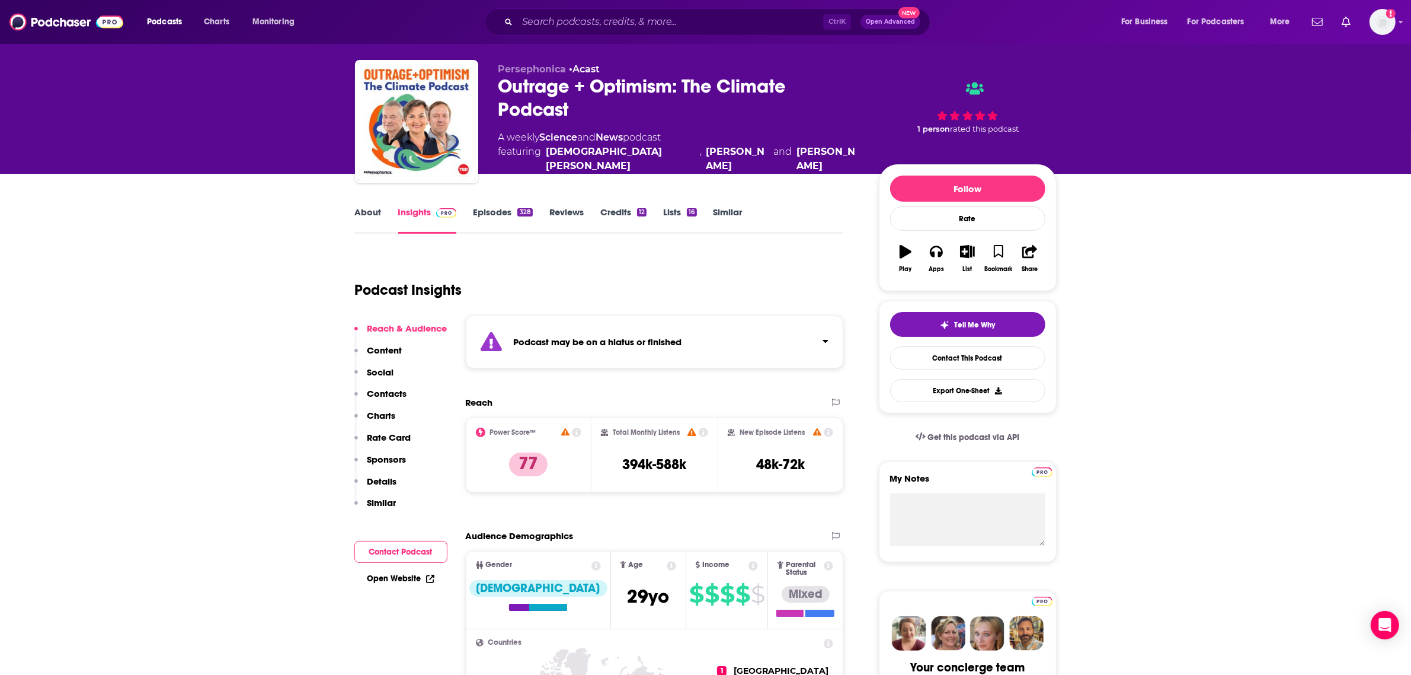
scroll to position [161, 0]
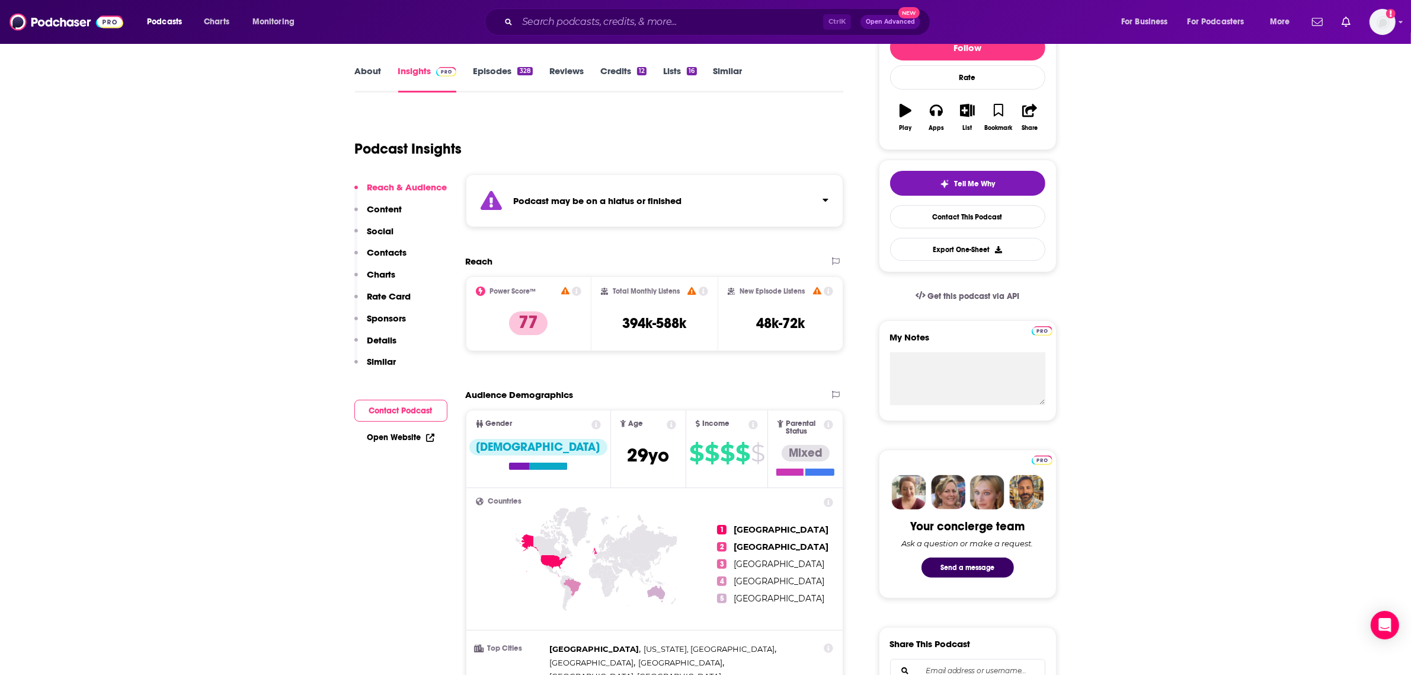
click at [544, 34] on div "Podcasts Charts Monitoring Ctrl K Open Advanced New For Business For Podcasters…" at bounding box center [705, 22] width 1411 height 44
click at [544, 33] on div "Ctrl K Open Advanced New" at bounding box center [708, 21] width 446 height 27
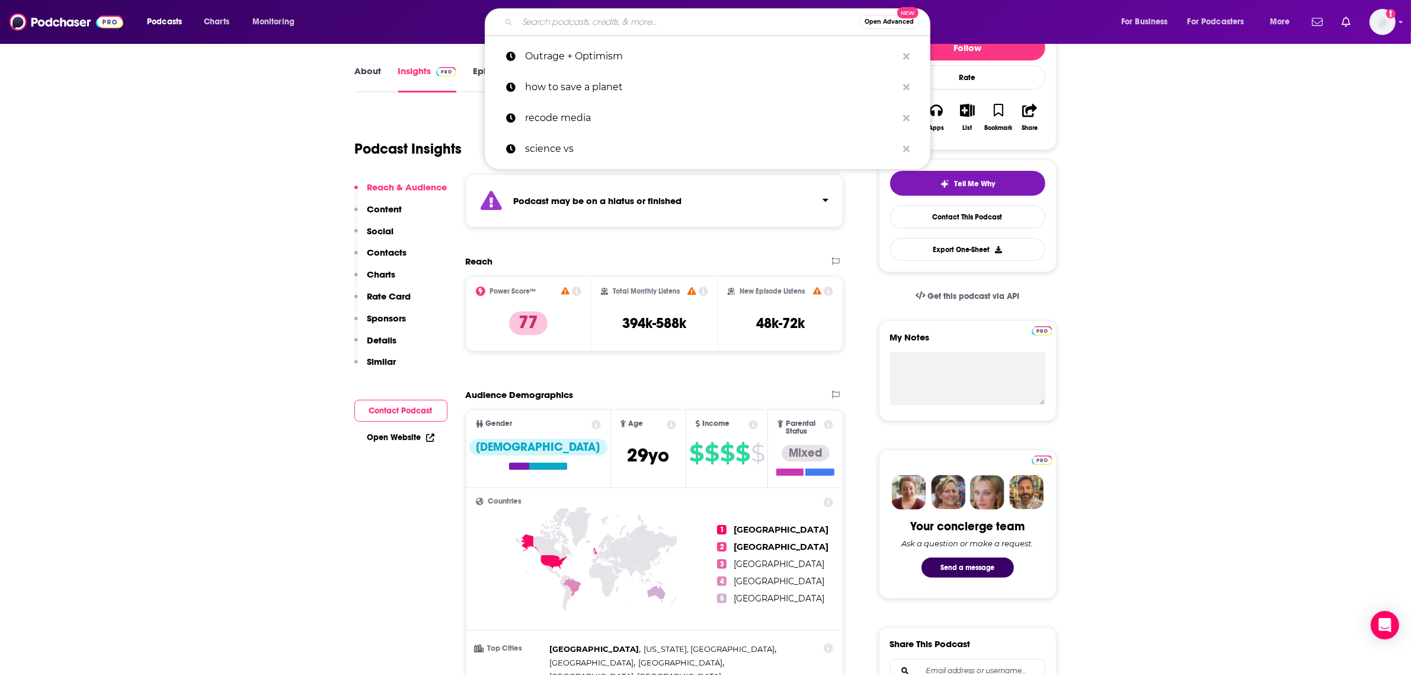
click at [541, 28] on input "Search podcasts, credits, & more..." at bounding box center [688, 21] width 342 height 19
paste input "Women Who Travel"
type input "Women Who Travel"
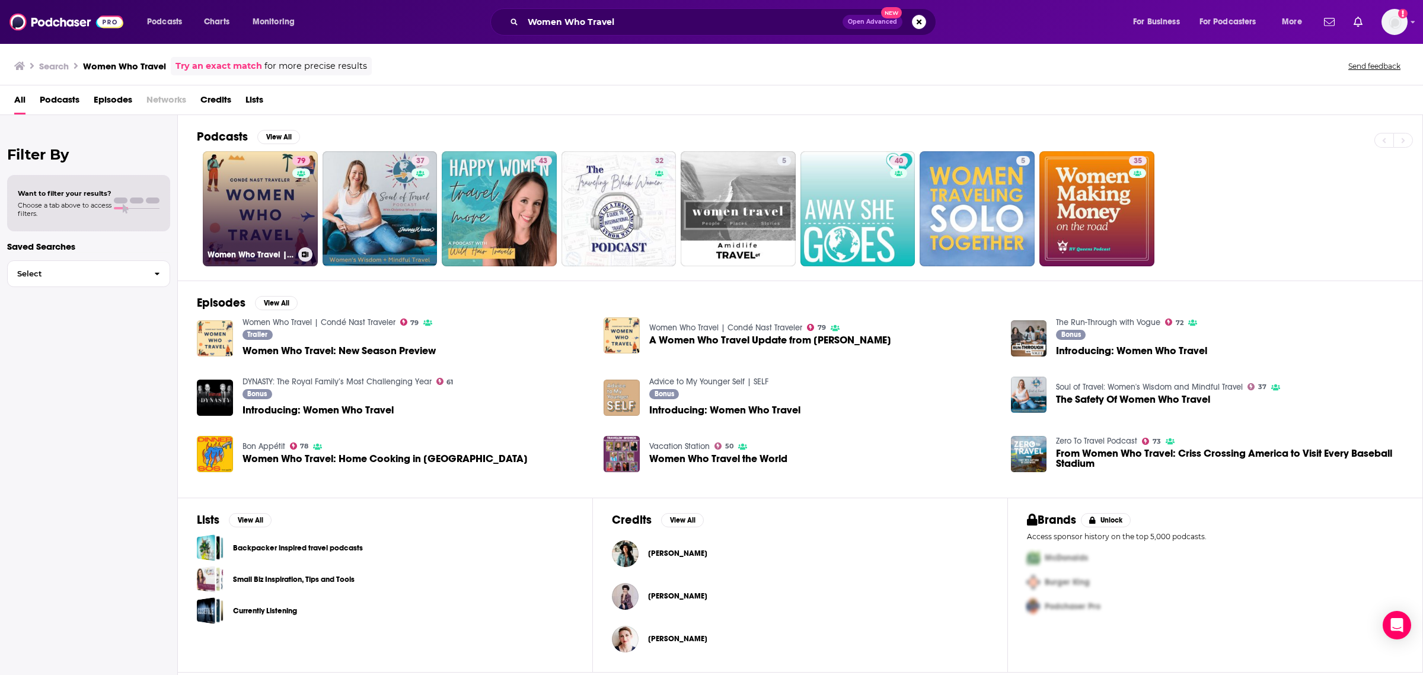
click at [221, 184] on link "79 Women Who Travel | Condé Nast Traveler" at bounding box center [260, 208] width 115 height 115
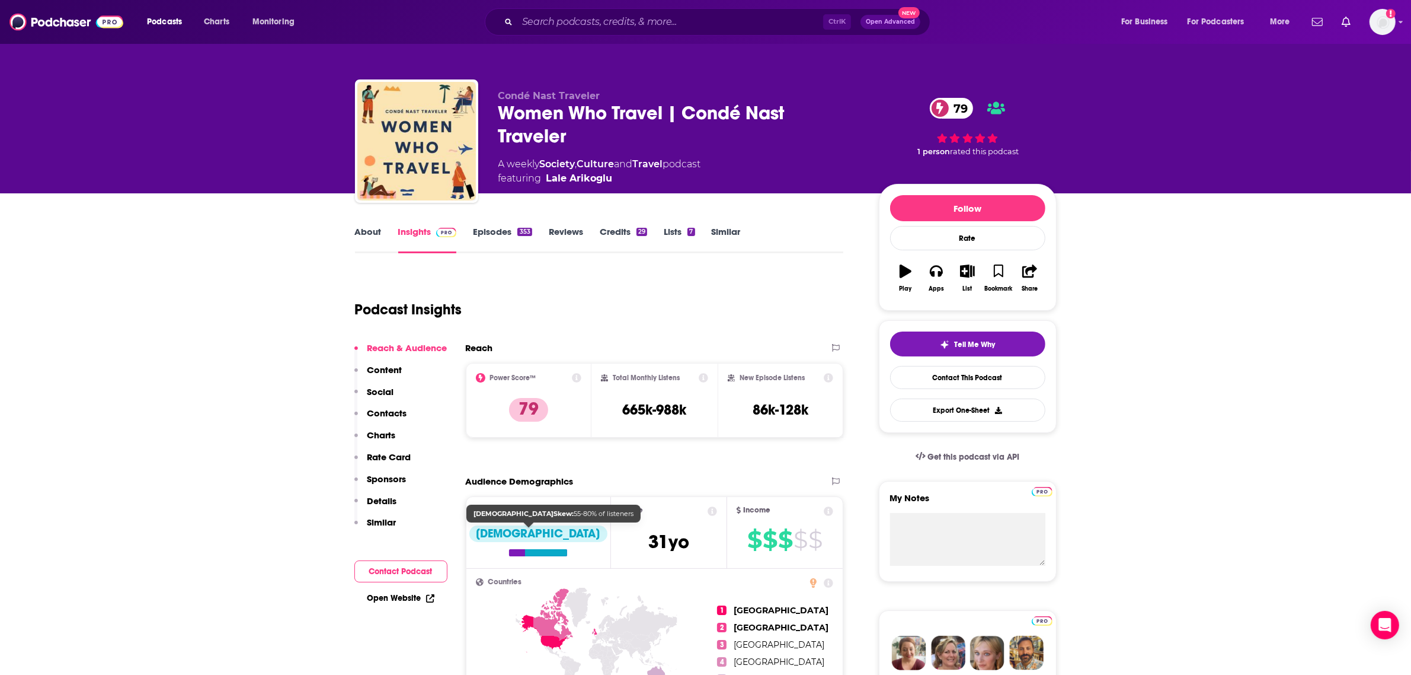
click at [509, 553] on div at bounding box center [538, 552] width 58 height 7
drag, startPoint x: 655, startPoint y: 108, endPoint x: 504, endPoint y: 108, distance: 151.1
click at [504, 108] on div "Women Who Travel | Condé Nast Traveler 79" at bounding box center [679, 124] width 362 height 46
copy h2 "Women Who Trave"
